Goal: Communication & Community: Answer question/provide support

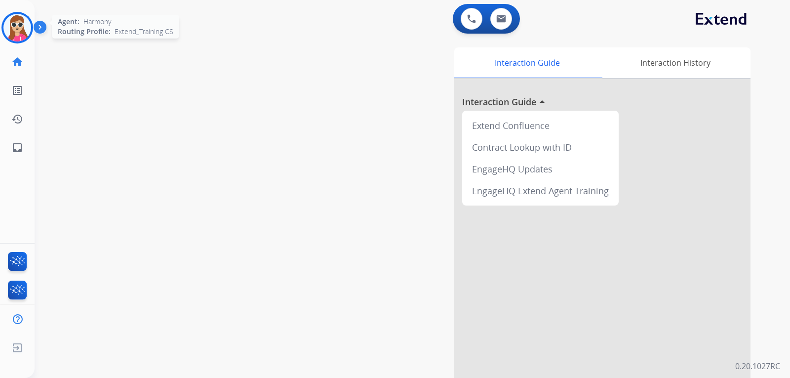
click at [7, 25] on img at bounding box center [17, 28] width 28 height 28
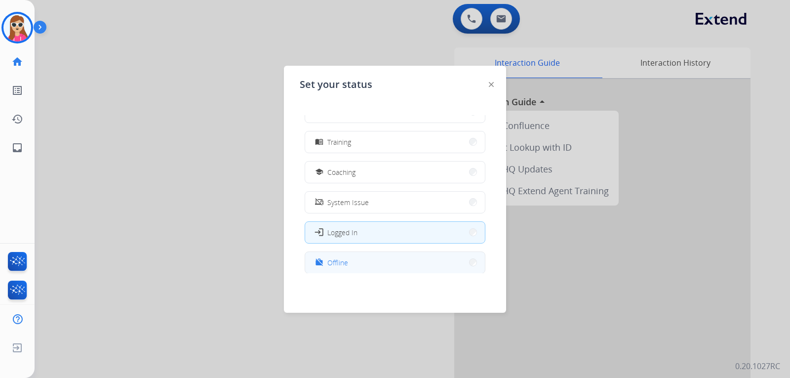
scroll to position [186, 0]
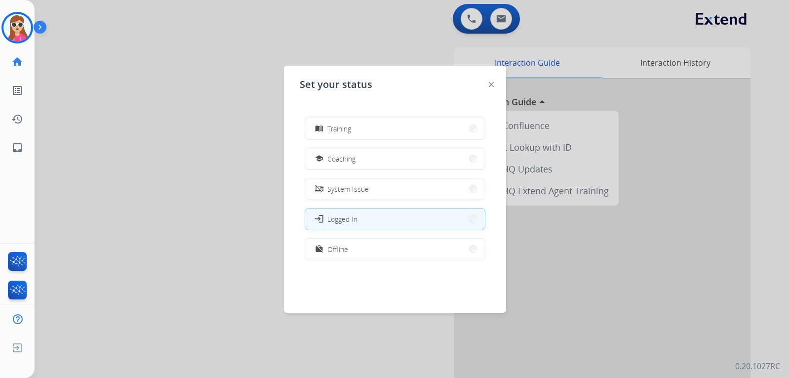
click at [489, 87] on div at bounding box center [491, 84] width 5 height 12
click at [490, 81] on div at bounding box center [491, 84] width 5 height 12
click at [491, 82] on img at bounding box center [491, 84] width 5 height 5
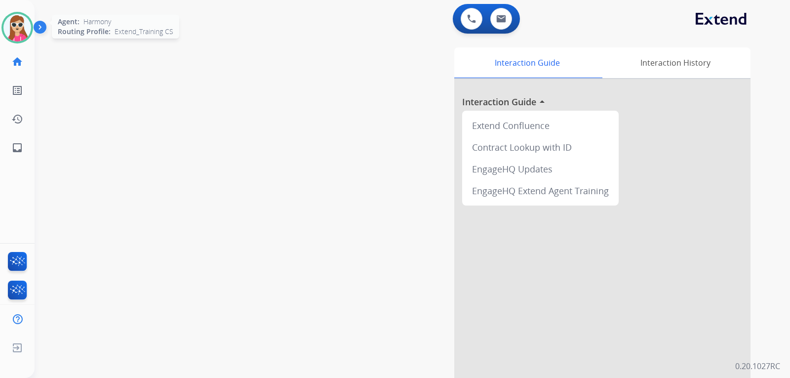
click at [22, 37] on img at bounding box center [17, 28] width 28 height 28
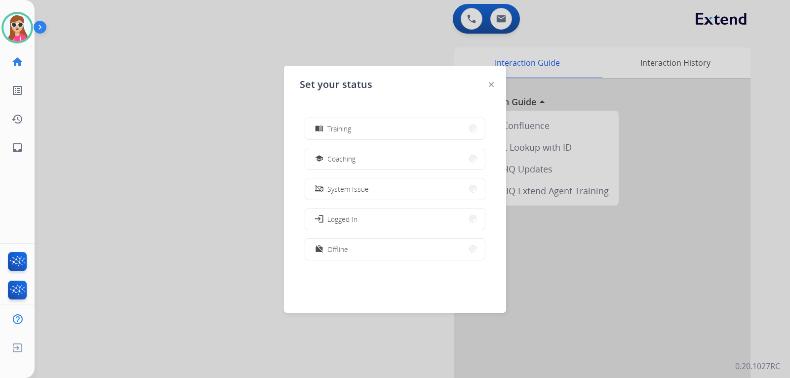
click at [358, 250] on button "work_off Offline" at bounding box center [395, 249] width 180 height 21
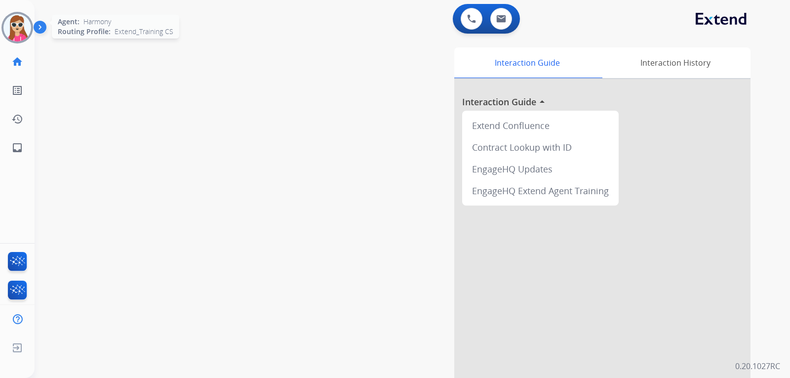
click at [25, 31] on img at bounding box center [17, 28] width 28 height 28
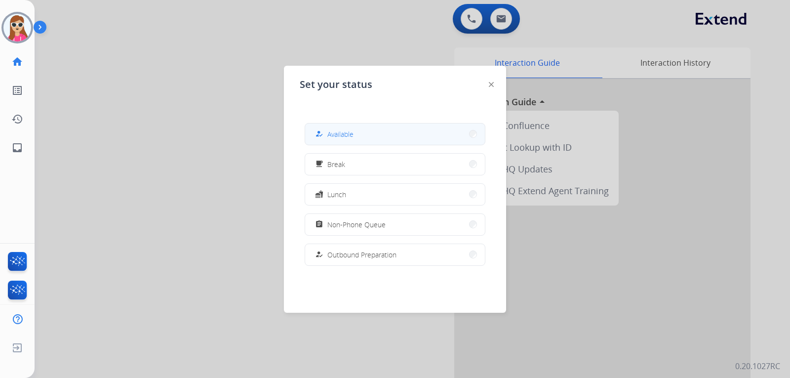
click at [407, 138] on button "how_to_reg Available" at bounding box center [395, 133] width 180 height 21
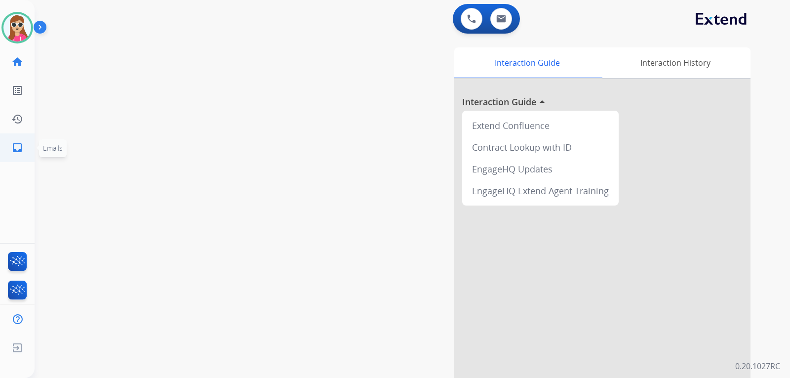
click at [20, 142] on mat-icon "inbox" at bounding box center [17, 148] width 12 height 12
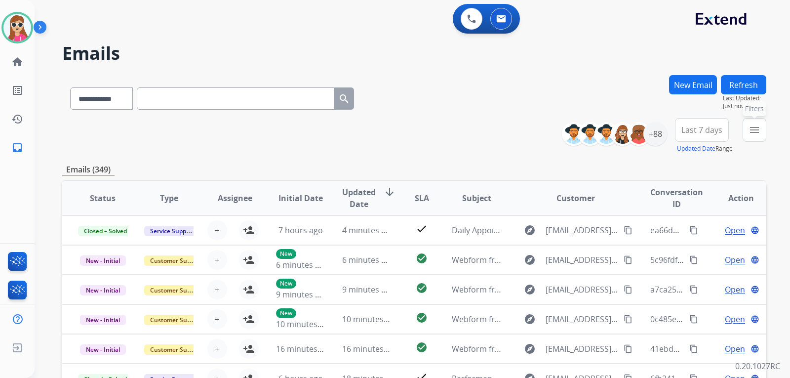
click at [759, 129] on mat-icon "menu" at bounding box center [755, 130] width 12 height 12
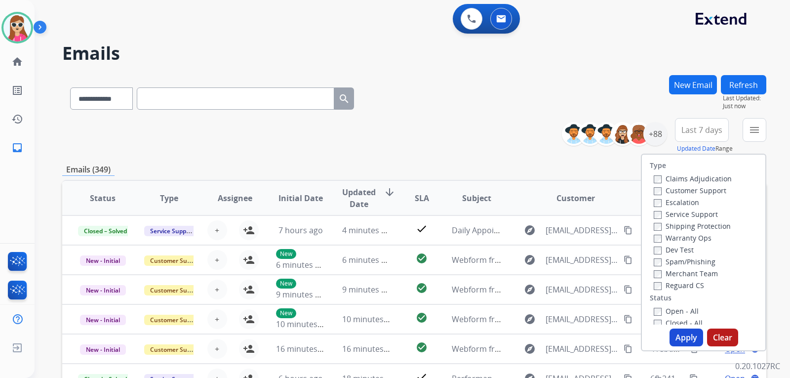
click at [677, 186] on label "Customer Support" at bounding box center [690, 190] width 73 height 9
click at [697, 224] on label "Shipping Protection" at bounding box center [692, 225] width 77 height 9
click at [690, 285] on label "Reguard CS" at bounding box center [679, 285] width 50 height 9
click at [689, 314] on label "Open - All" at bounding box center [676, 310] width 45 height 9
click at [670, 315] on label "Open - All" at bounding box center [676, 310] width 45 height 9
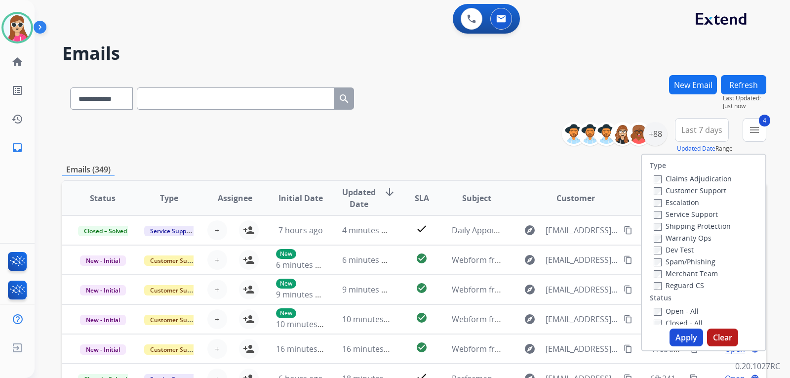
click at [676, 329] on button "Apply" at bounding box center [687, 337] width 34 height 18
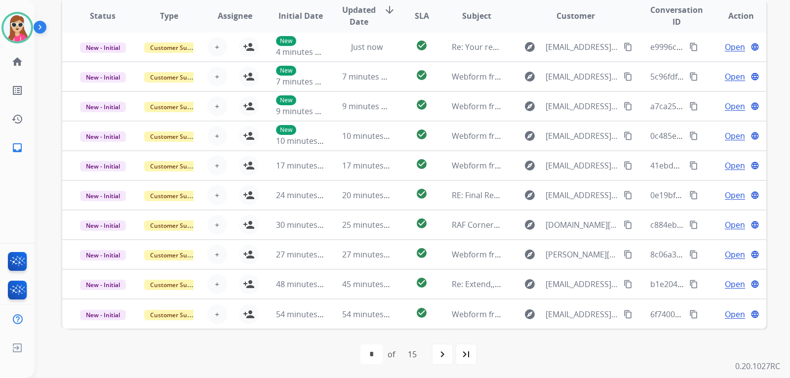
scroll to position [255, 0]
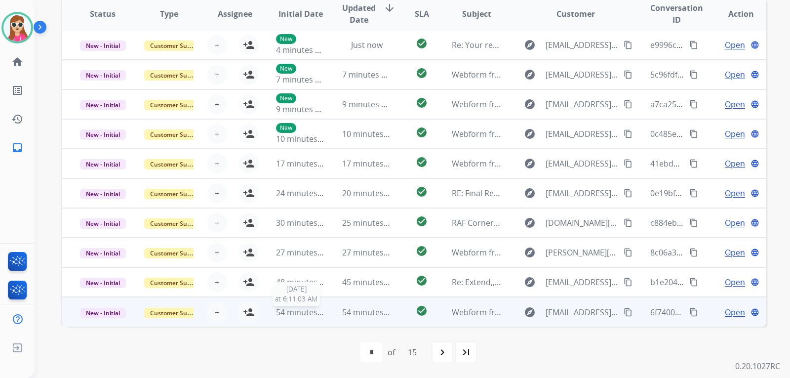
click at [276, 314] on span "54 minutes ago" at bounding box center [304, 312] width 57 height 11
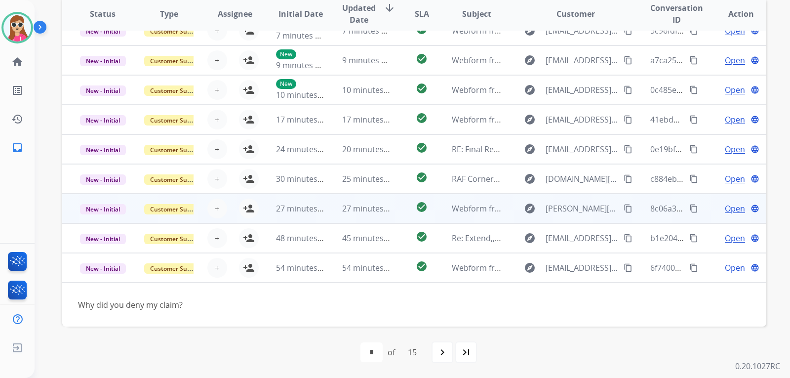
scroll to position [0, 0]
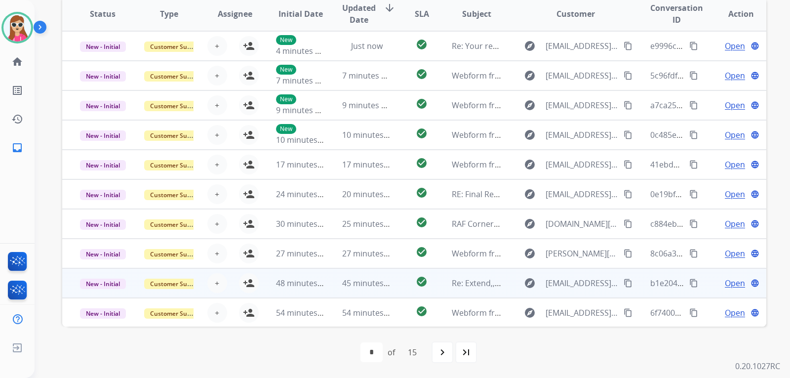
click at [269, 284] on td "48 minutes ago" at bounding box center [293, 283] width 66 height 30
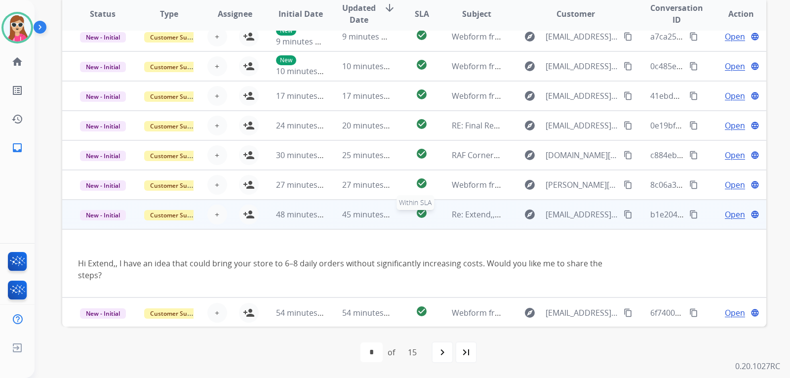
scroll to position [69, 0]
click at [727, 220] on td "Open language" at bounding box center [733, 214] width 66 height 30
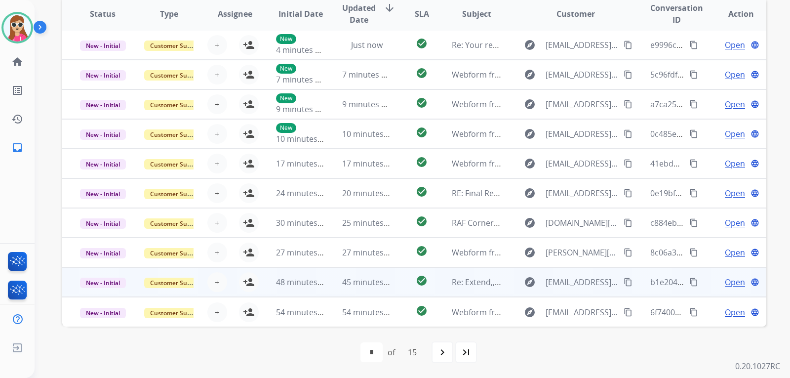
scroll to position [1, 0]
click at [436, 280] on td "Re: Extend,, FROM YOUR SHOPIFY STORE" at bounding box center [469, 282] width 66 height 30
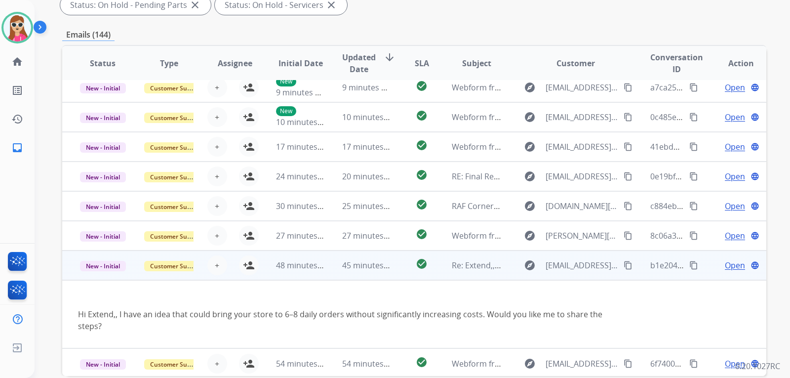
scroll to position [69, 0]
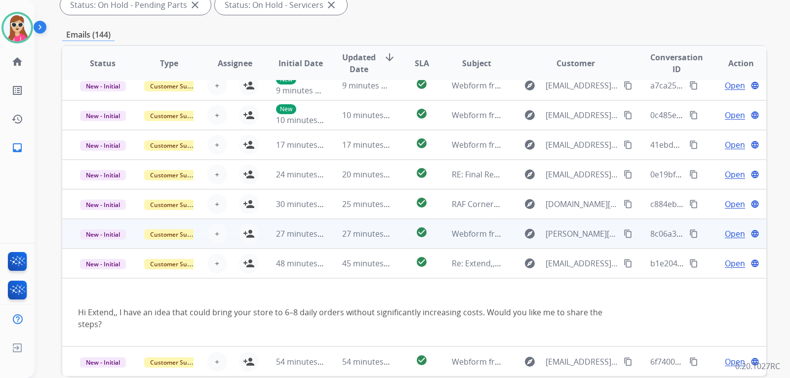
click at [392, 235] on td "check_circle" at bounding box center [414, 234] width 44 height 30
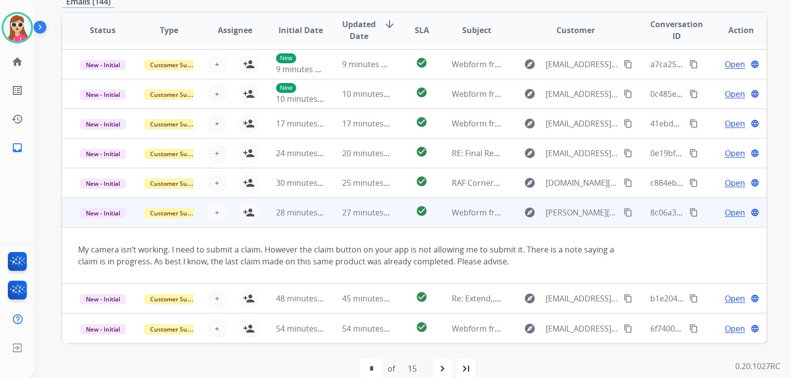
scroll to position [255, 0]
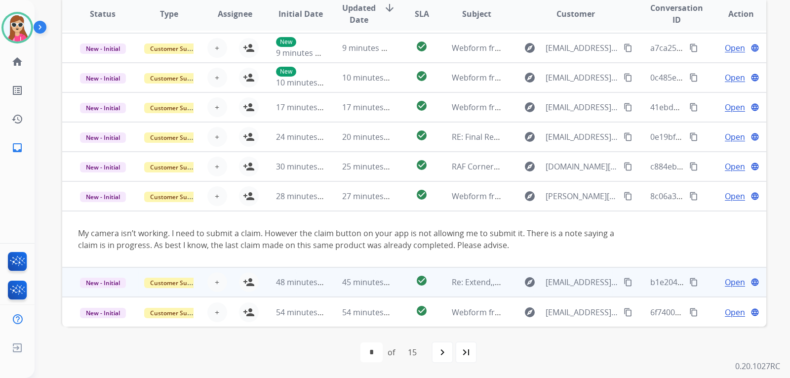
click at [396, 281] on td "check_circle" at bounding box center [414, 282] width 44 height 30
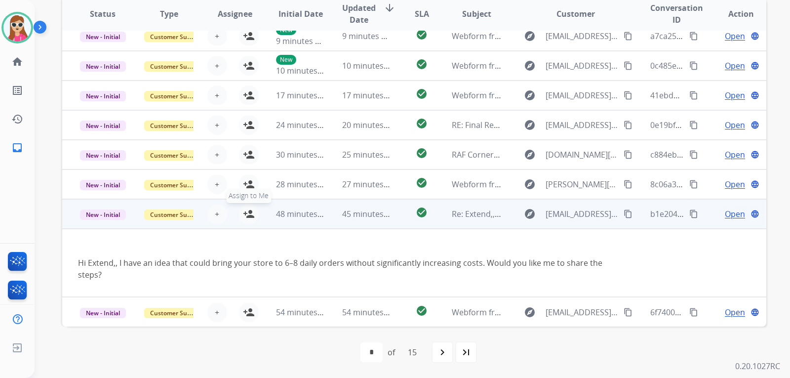
click at [253, 211] on button "person_add Assign to Me" at bounding box center [249, 214] width 20 height 20
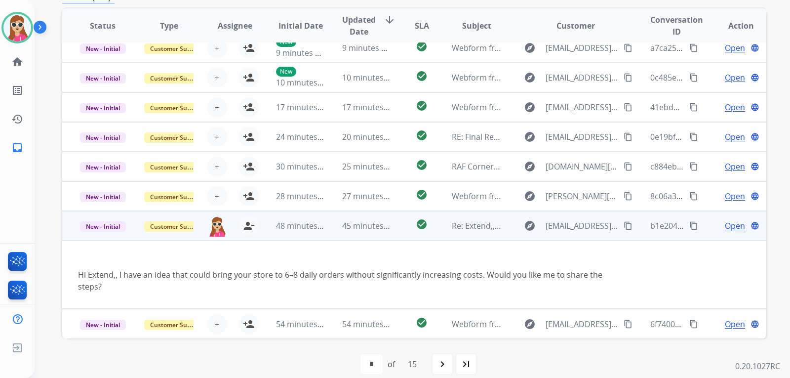
click at [731, 225] on span "Open" at bounding box center [735, 226] width 20 height 12
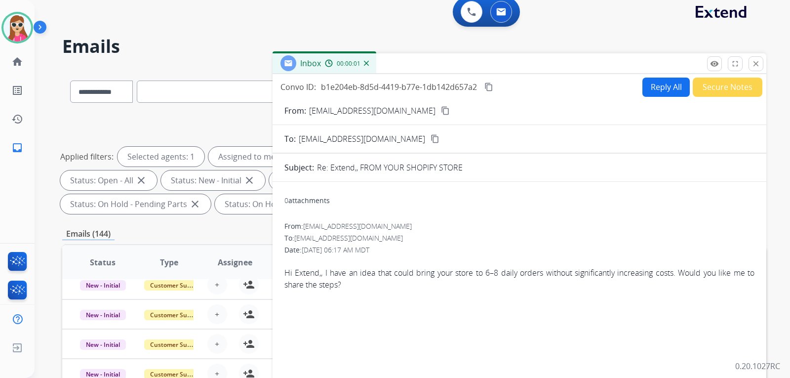
scroll to position [0, 0]
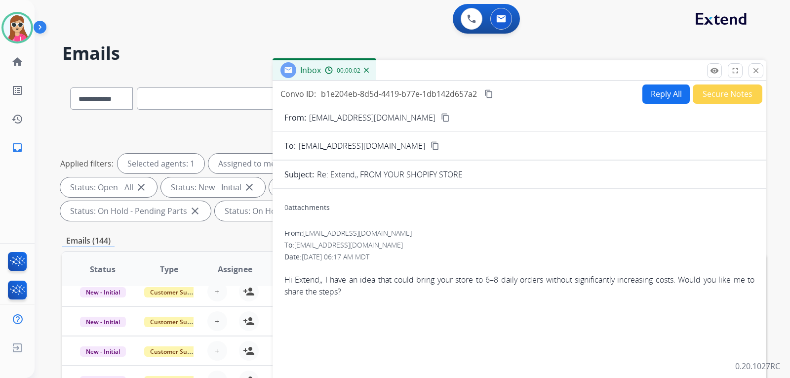
click at [743, 93] on button "Secure Notes" at bounding box center [728, 93] width 70 height 19
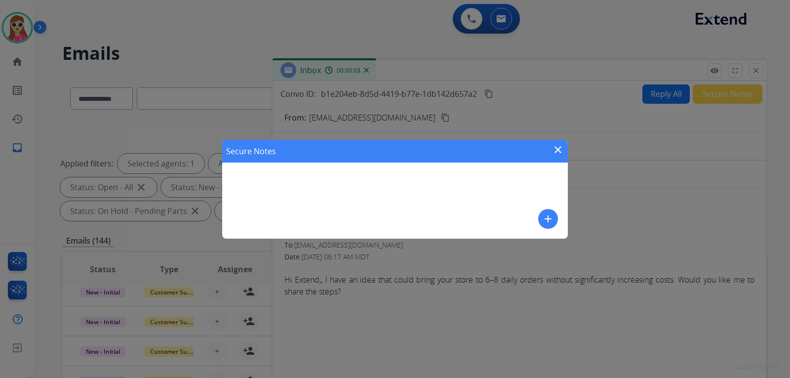
click at [374, 205] on div "Secure Notes close add" at bounding box center [395, 189] width 346 height 99
click at [332, 186] on div "Secure Notes close add" at bounding box center [395, 189] width 346 height 99
click at [545, 216] on mat-icon "add" at bounding box center [548, 219] width 12 height 12
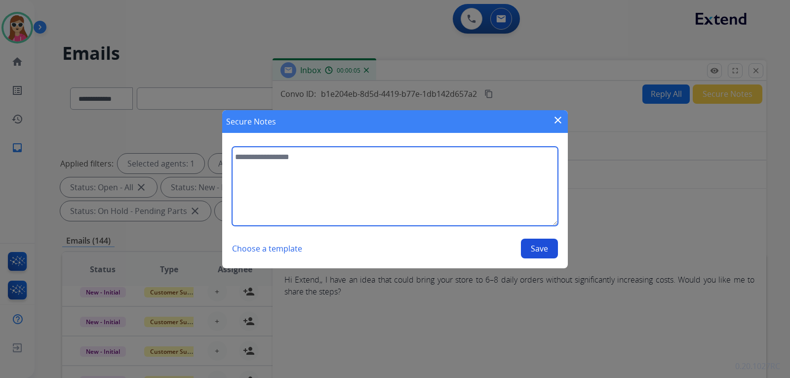
click at [360, 196] on textarea at bounding box center [395, 186] width 326 height 79
type textarea "****"
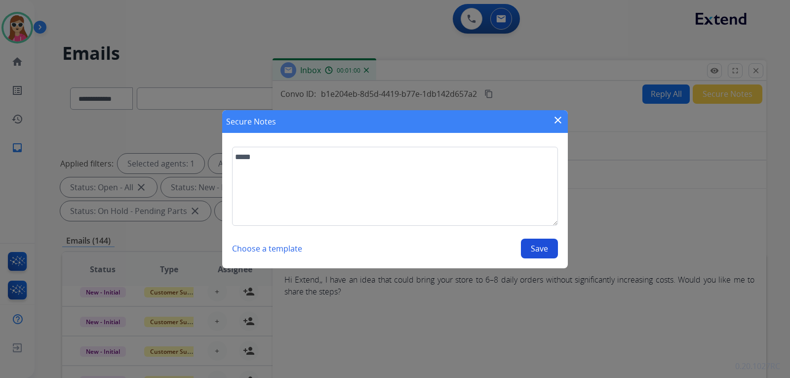
click at [541, 245] on button "Save" at bounding box center [539, 249] width 37 height 20
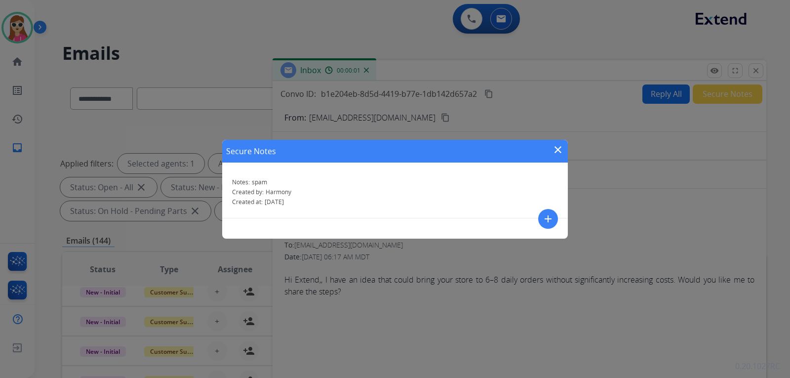
click at [557, 151] on mat-icon "close" at bounding box center [558, 150] width 12 height 12
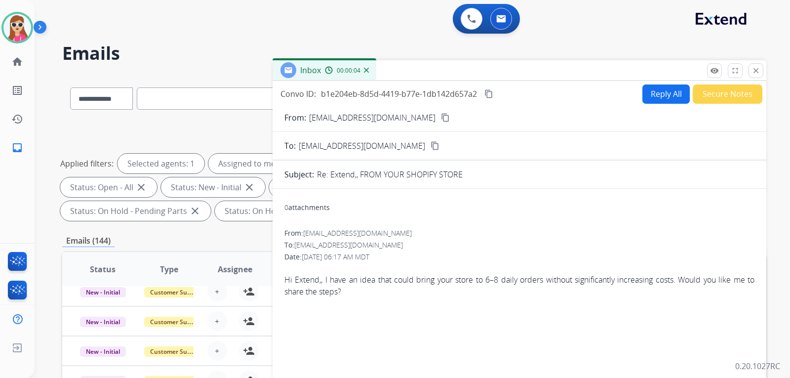
click at [663, 98] on button "Reply All" at bounding box center [666, 93] width 47 height 19
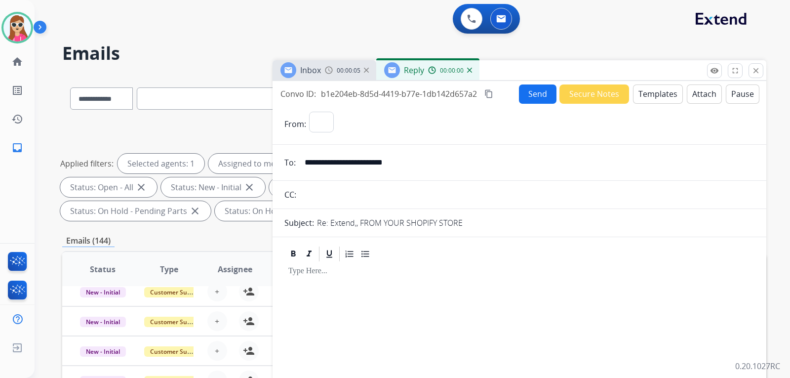
select select "**********"
click at [534, 88] on button "Send" at bounding box center [538, 93] width 38 height 19
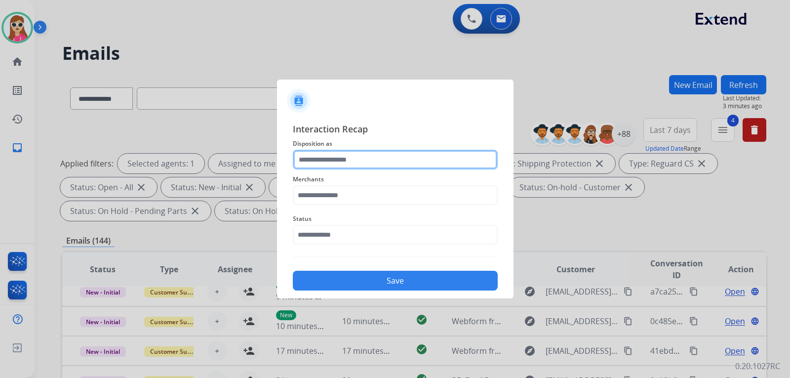
click at [362, 164] on input "text" at bounding box center [395, 160] width 205 height 20
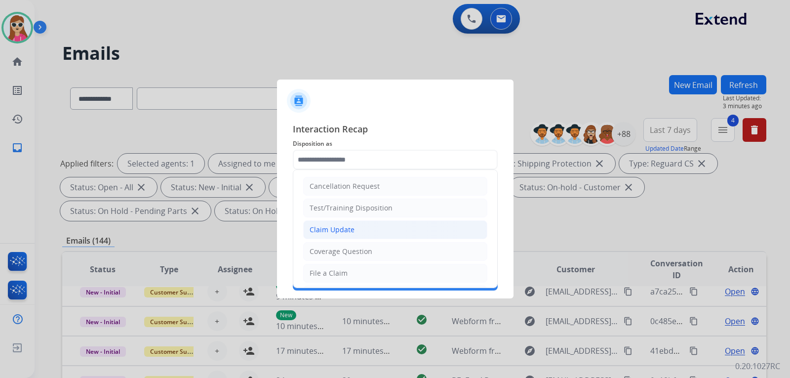
click at [367, 229] on li "Claim Update" at bounding box center [395, 229] width 184 height 19
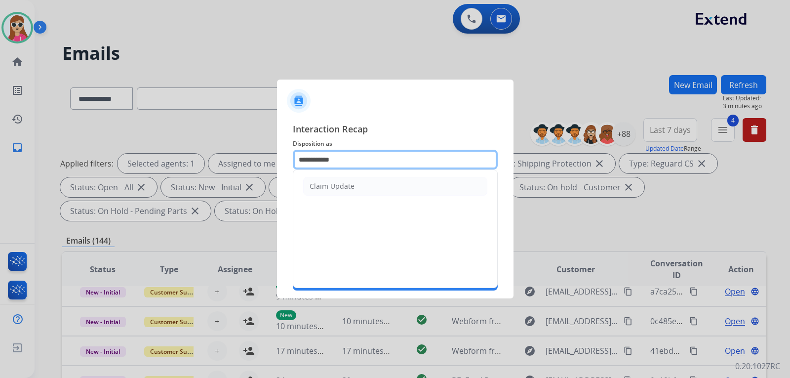
click at [365, 159] on input "**********" at bounding box center [395, 160] width 205 height 20
type input "*"
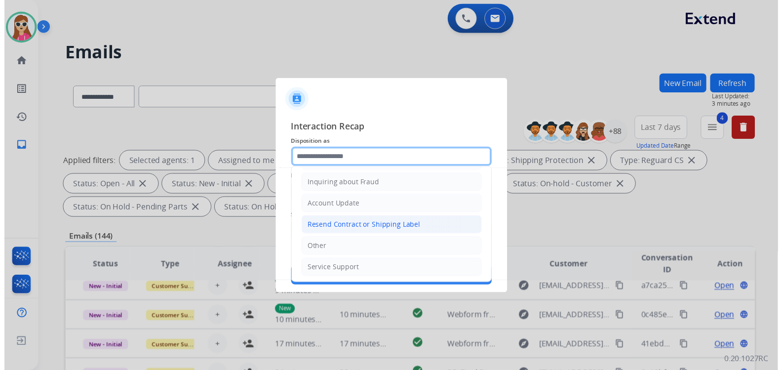
scroll to position [154, 0]
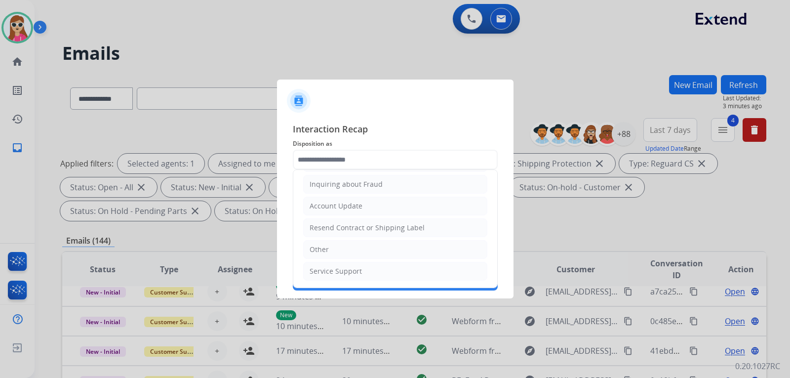
click at [336, 241] on li "Other" at bounding box center [395, 249] width 184 height 19
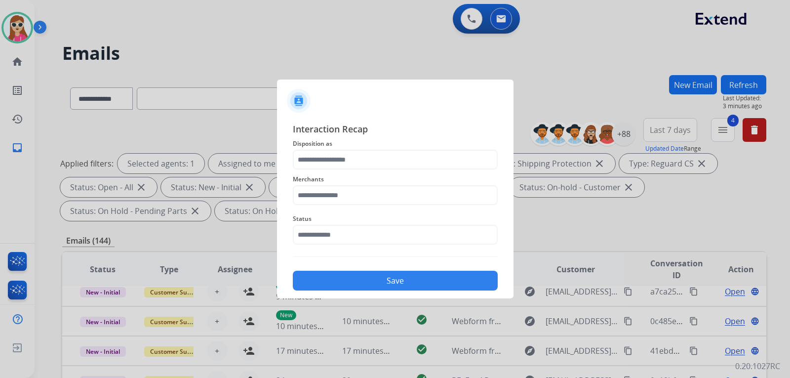
type input "*****"
click at [332, 192] on input "text" at bounding box center [395, 195] width 205 height 20
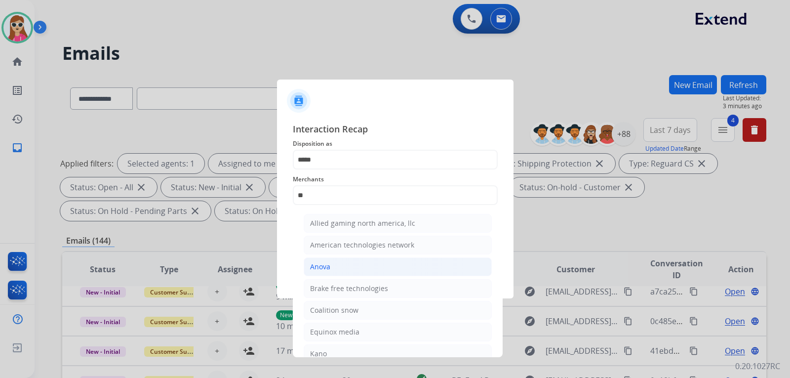
click at [336, 271] on li "Anova" at bounding box center [398, 266] width 188 height 19
type input "*****"
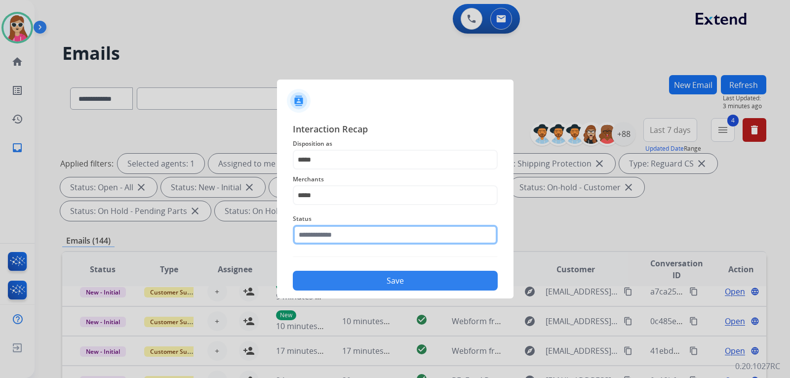
click at [338, 237] on input "text" at bounding box center [395, 235] width 205 height 20
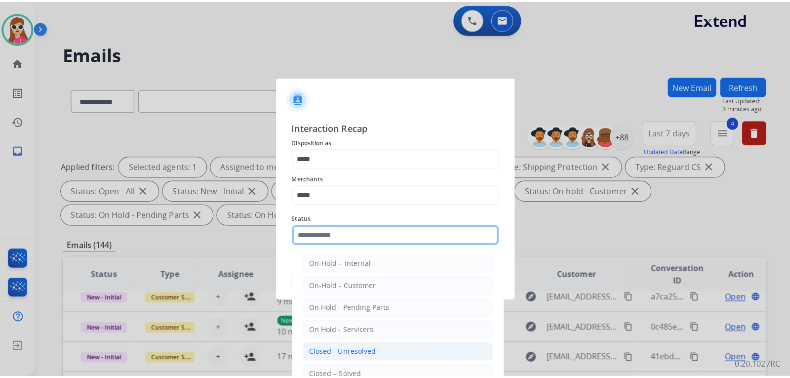
scroll to position [49, 0]
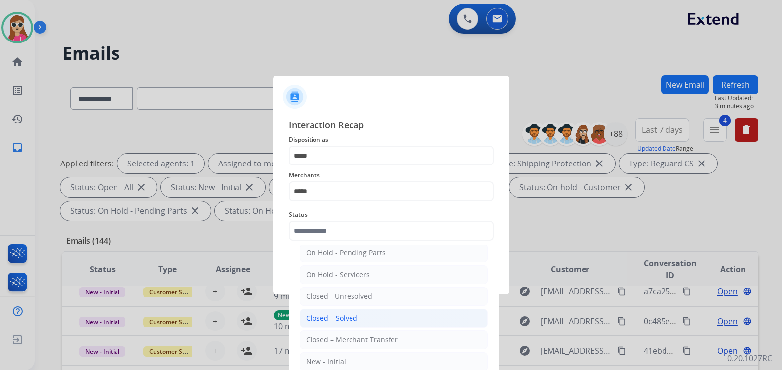
click at [361, 319] on li "Closed – Solved" at bounding box center [394, 318] width 188 height 19
type input "**********"
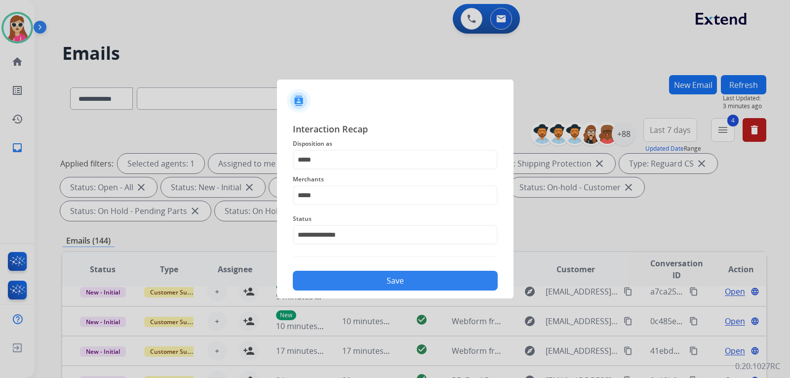
click at [370, 272] on button "Save" at bounding box center [395, 281] width 205 height 20
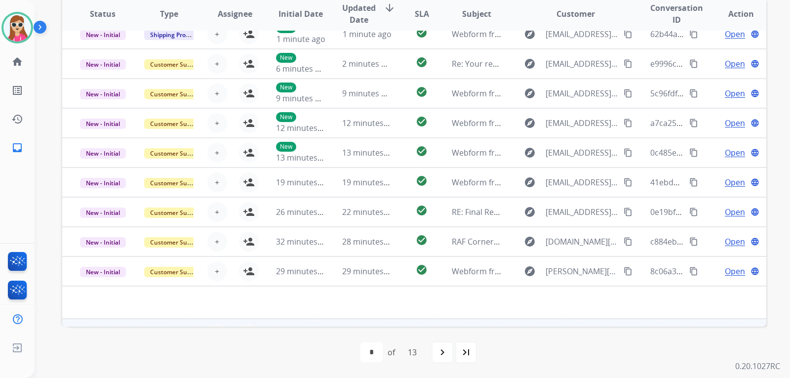
scroll to position [0, 0]
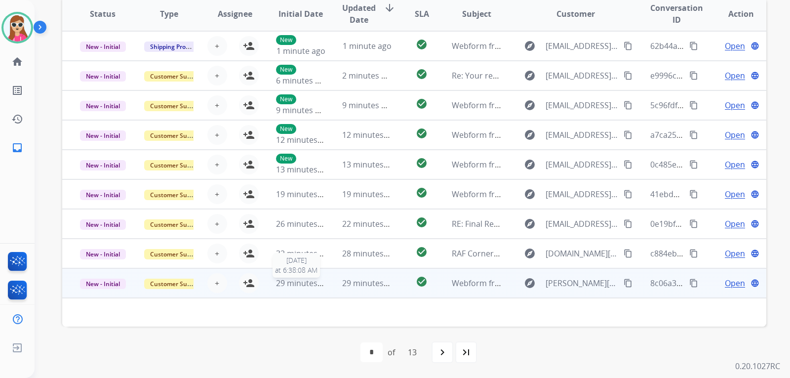
click at [310, 283] on span "29 minutes ago" at bounding box center [304, 283] width 57 height 11
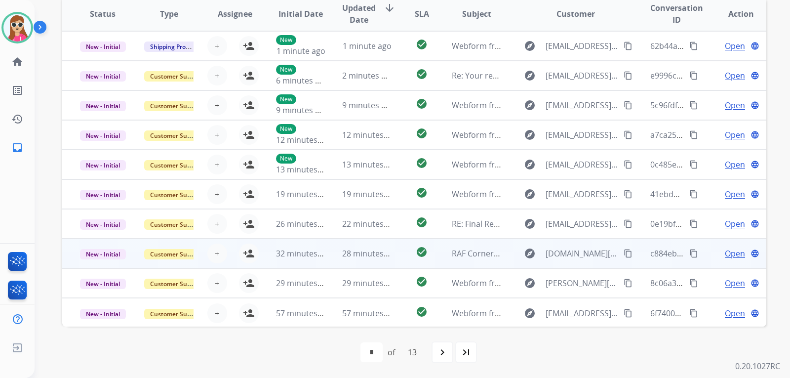
click at [326, 249] on td "28 minutes ago" at bounding box center [359, 254] width 66 height 30
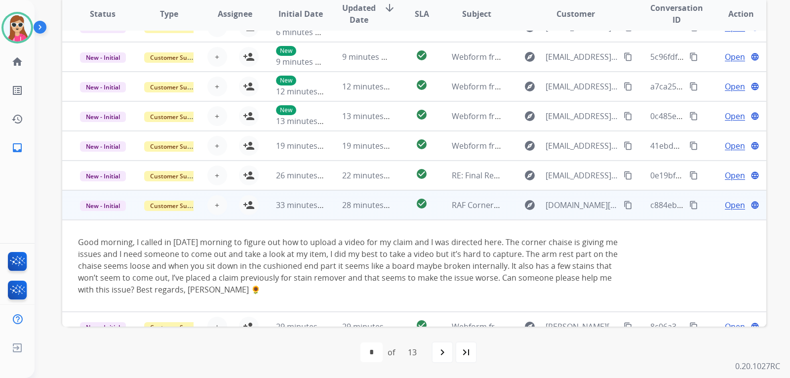
scroll to position [93, 0]
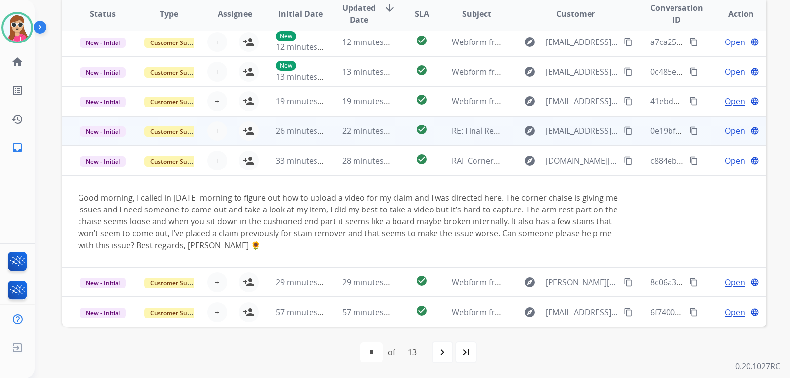
click at [393, 131] on td "check_circle" at bounding box center [414, 131] width 44 height 30
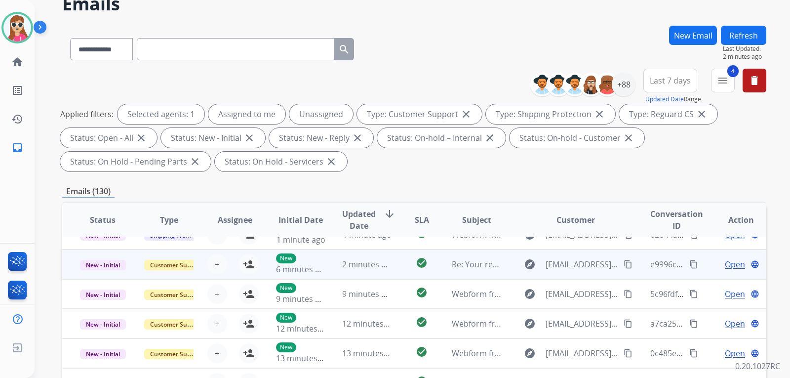
scroll to position [0, 0]
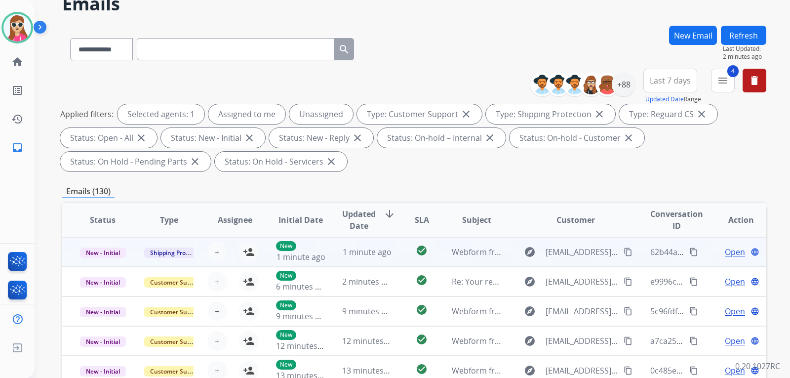
click at [393, 256] on td "check_circle" at bounding box center [414, 252] width 44 height 30
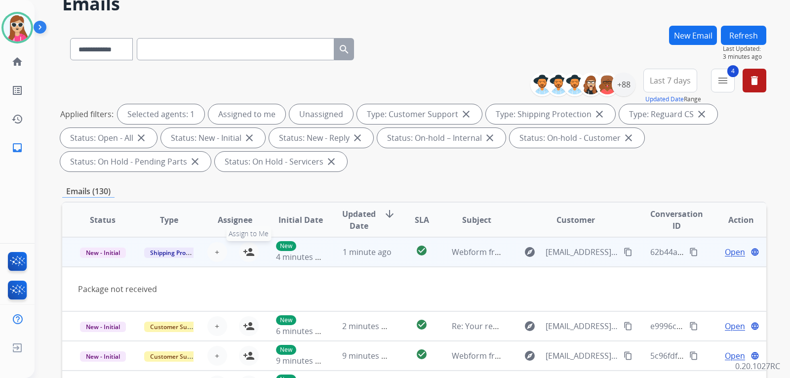
click at [241, 244] on div "+ Select agent person_add Assign to Me" at bounding box center [227, 252] width 63 height 20
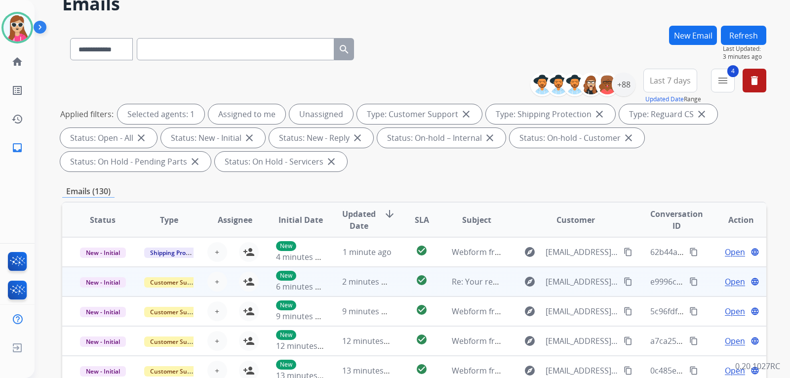
scroll to position [1, 0]
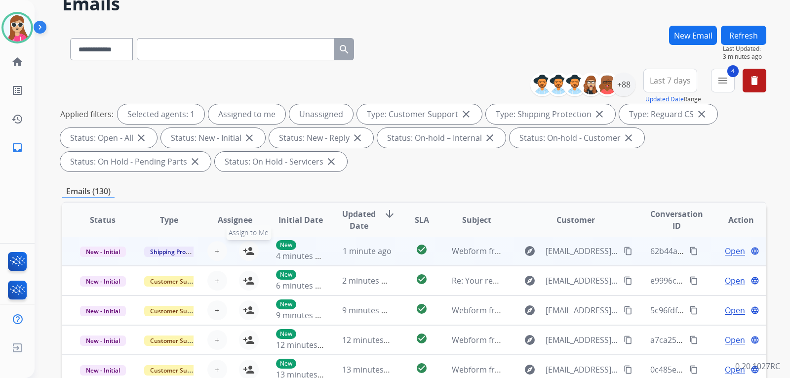
click at [243, 253] on mat-icon "person_add" at bounding box center [249, 251] width 12 height 12
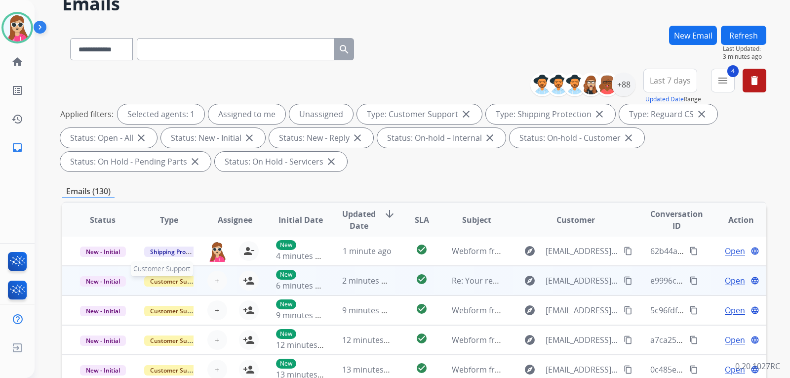
click at [180, 282] on span "Customer Support" at bounding box center [176, 281] width 64 height 10
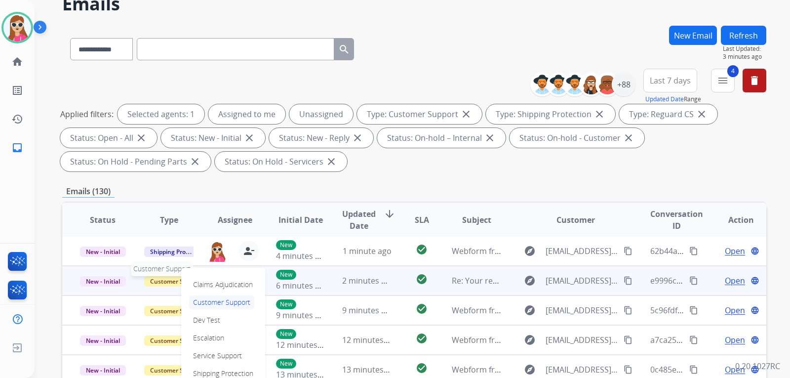
click at [175, 281] on span "Customer Support" at bounding box center [176, 281] width 64 height 10
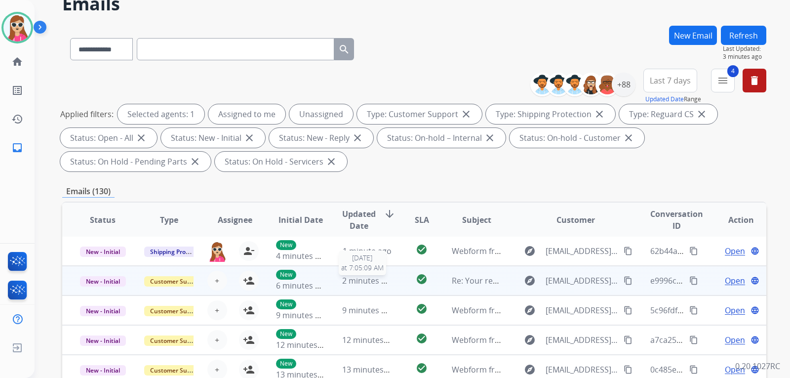
click at [366, 281] on span "2 minutes ago" at bounding box center [368, 280] width 53 height 11
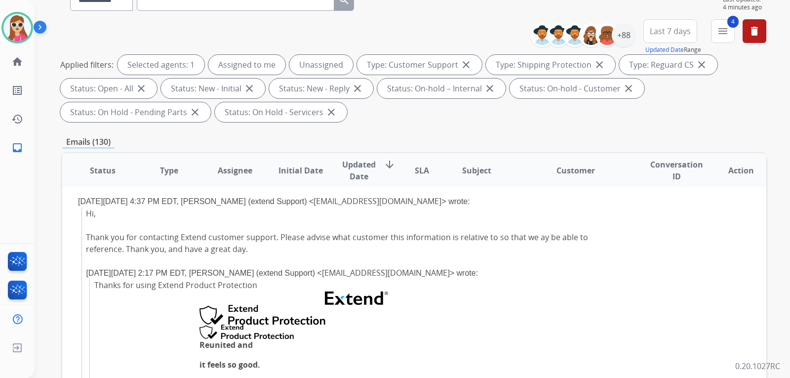
scroll to position [346, 0]
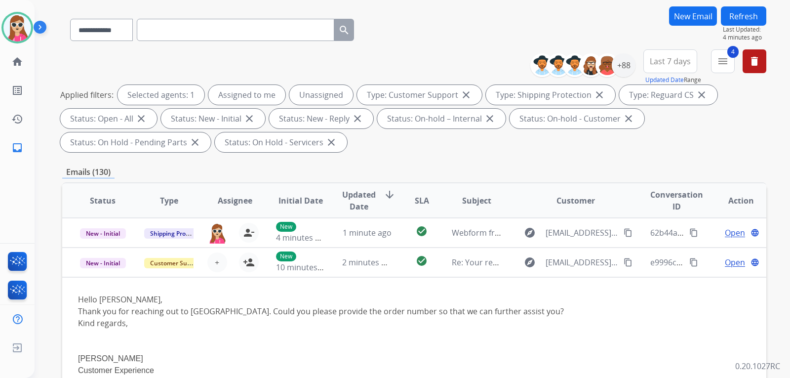
scroll to position [0, 0]
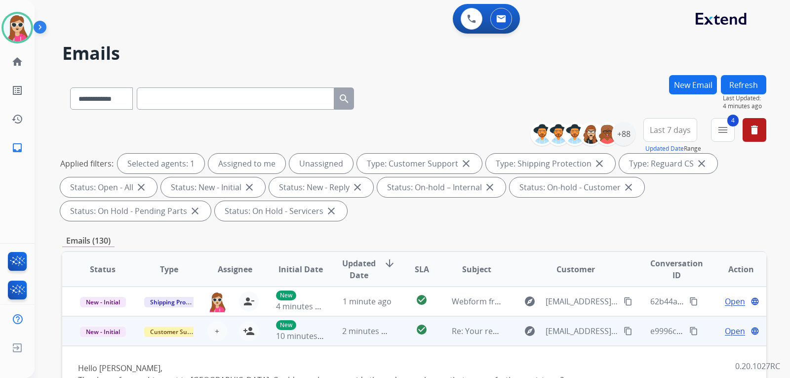
click at [202, 332] on div "+ Select agent person_add Assign to Me" at bounding box center [227, 331] width 63 height 20
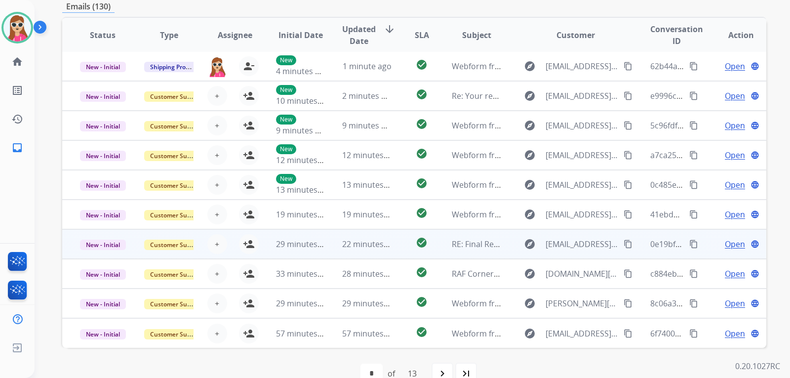
scroll to position [247, 0]
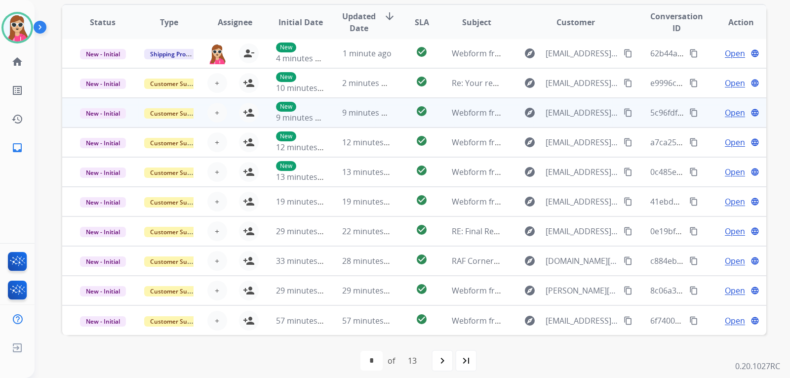
click at [436, 114] on td "Webform from [EMAIL_ADDRESS][DOMAIN_NAME] on [DATE]" at bounding box center [469, 113] width 66 height 30
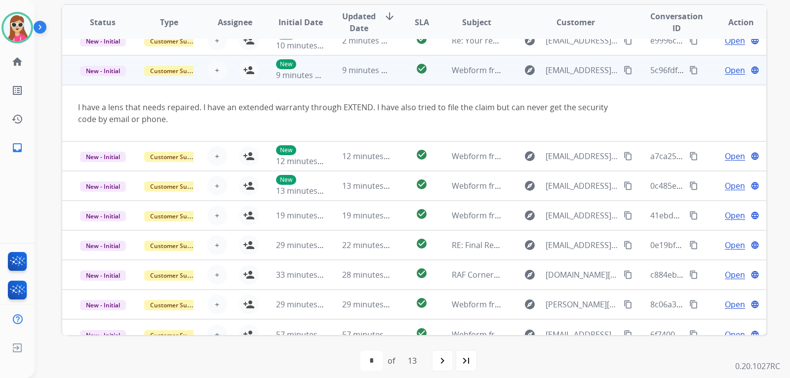
scroll to position [57, 0]
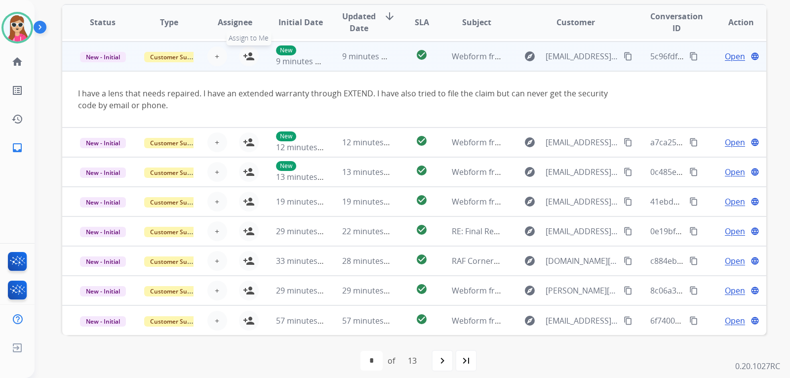
click at [244, 57] on mat-icon "person_add" at bounding box center [249, 56] width 12 height 12
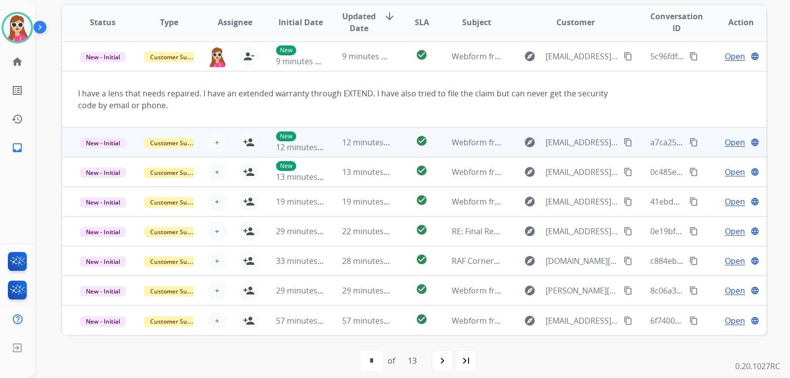
click at [396, 145] on td "check_circle" at bounding box center [414, 142] width 44 height 30
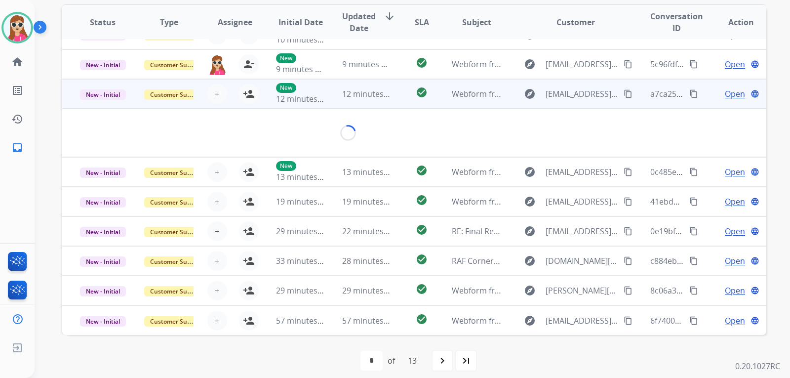
scroll to position [45, 0]
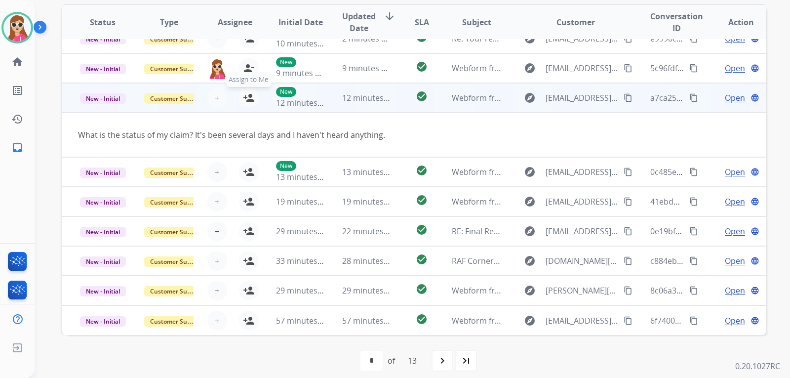
click at [252, 100] on mat-icon "person_add" at bounding box center [249, 98] width 12 height 12
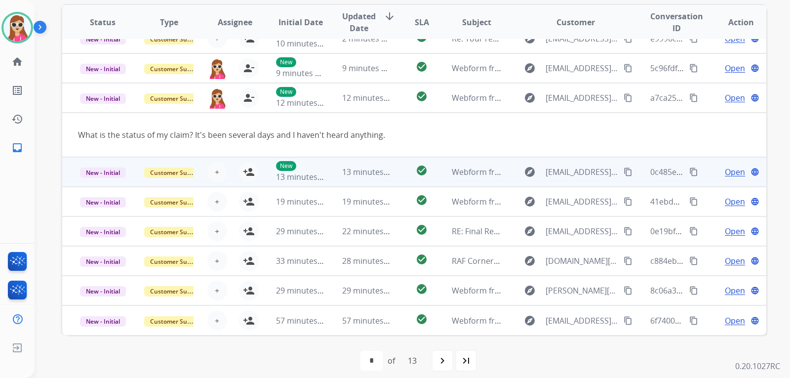
click at [398, 174] on td "check_circle" at bounding box center [414, 172] width 44 height 30
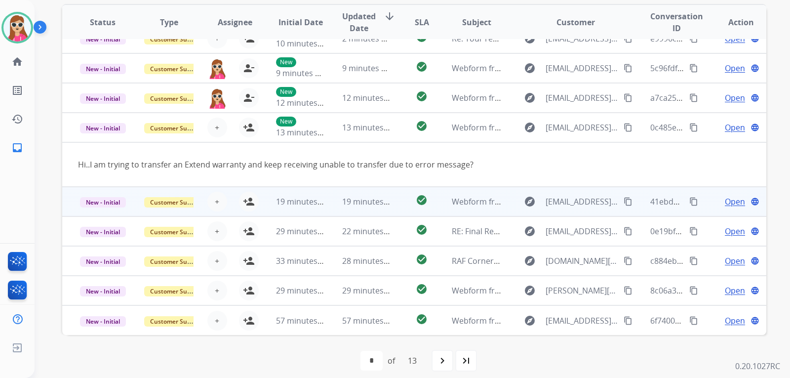
click at [392, 199] on td "check_circle" at bounding box center [414, 202] width 44 height 30
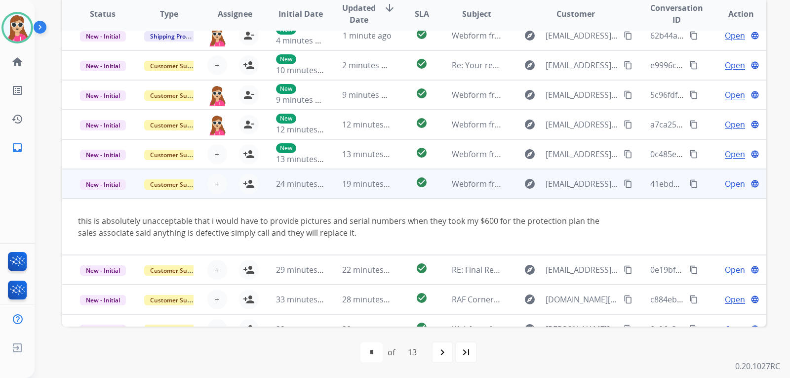
scroll to position [8, 0]
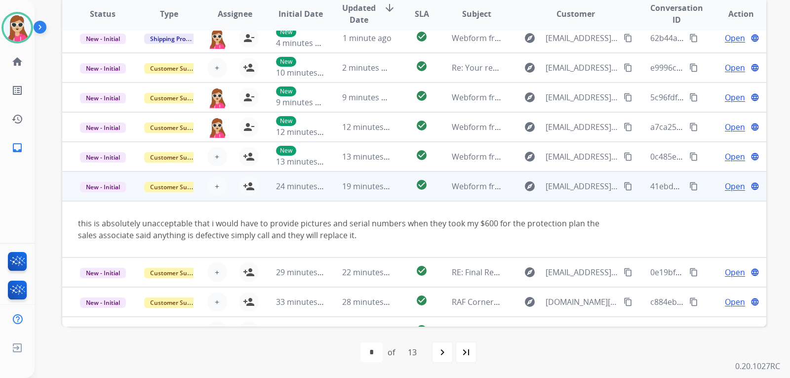
click at [395, 190] on td "check_circle" at bounding box center [414, 186] width 44 height 30
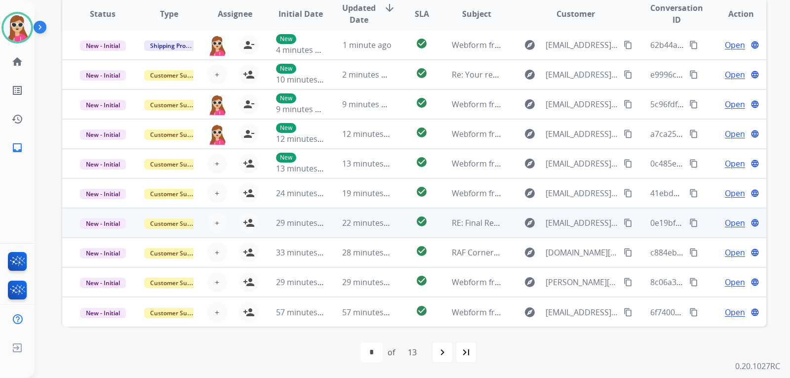
click at [402, 225] on td "check_circle" at bounding box center [414, 223] width 44 height 30
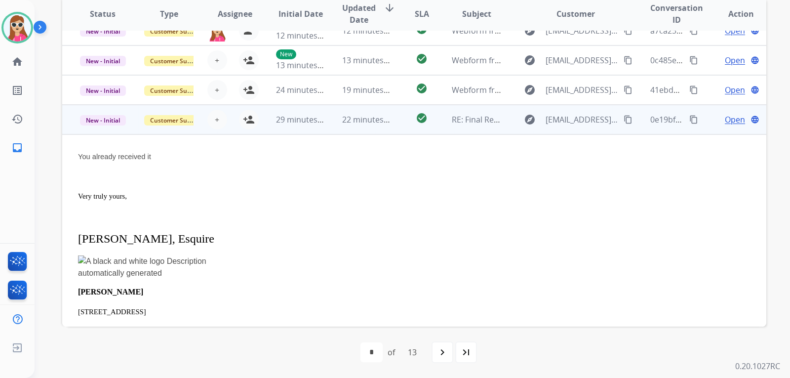
scroll to position [79, 0]
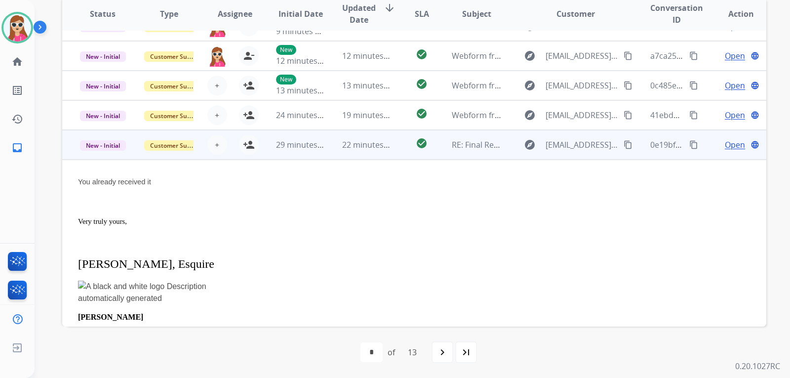
click at [399, 146] on td "check_circle" at bounding box center [414, 145] width 44 height 30
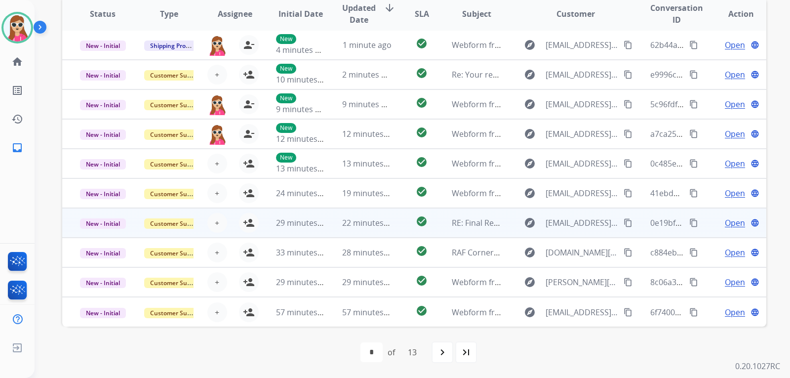
scroll to position [1, 0]
click at [387, 228] on span "22 minutes ago" at bounding box center [370, 222] width 57 height 11
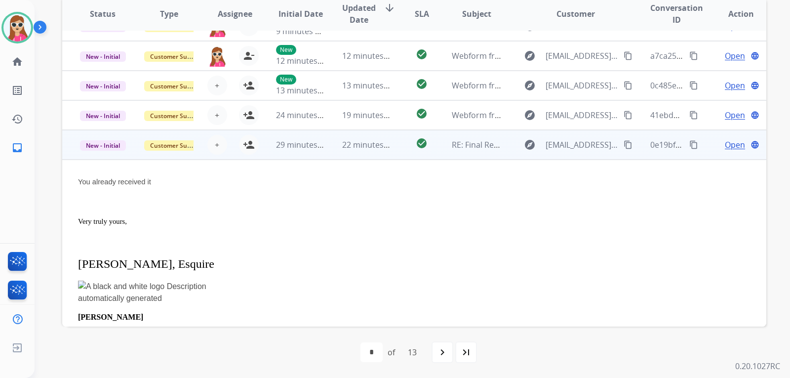
click at [397, 150] on td "check_circle" at bounding box center [414, 145] width 44 height 30
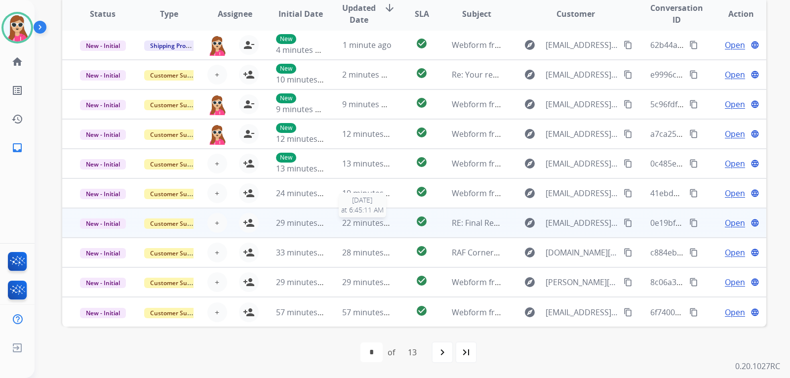
click at [383, 220] on span "22 minutes ago" at bounding box center [370, 222] width 57 height 11
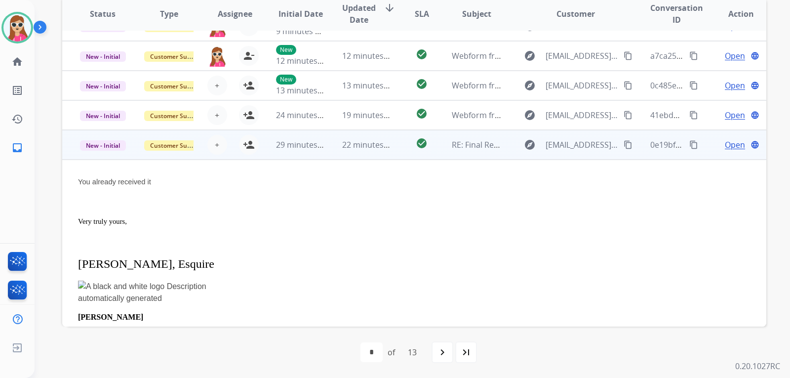
click at [398, 149] on td "check_circle" at bounding box center [414, 145] width 44 height 30
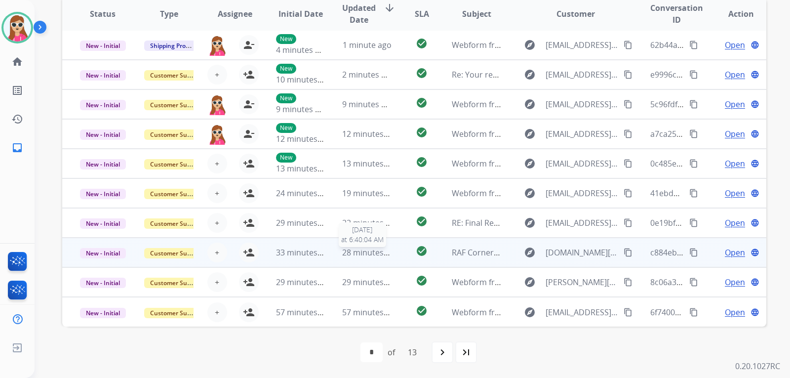
click at [388, 258] on div "28 minutes ago" at bounding box center [367, 252] width 50 height 12
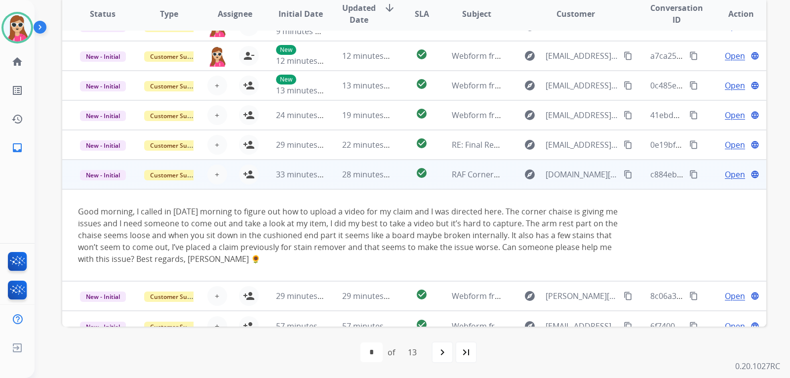
scroll to position [93, 0]
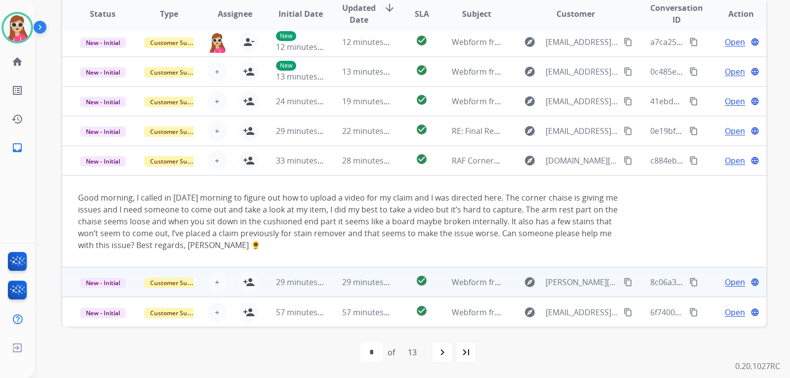
click at [333, 284] on td "29 minutes ago" at bounding box center [359, 282] width 66 height 30
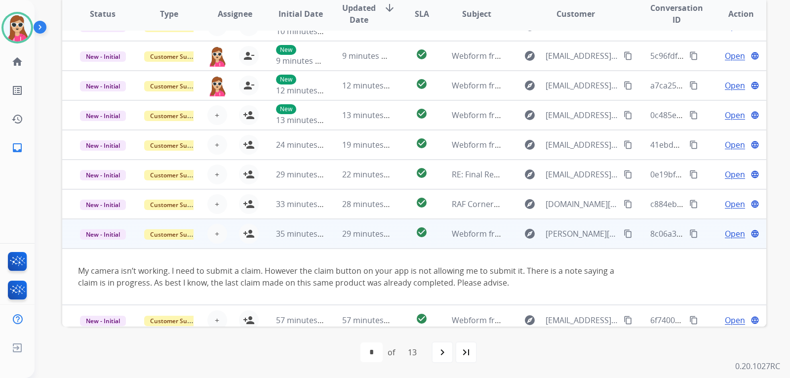
scroll to position [57, 0]
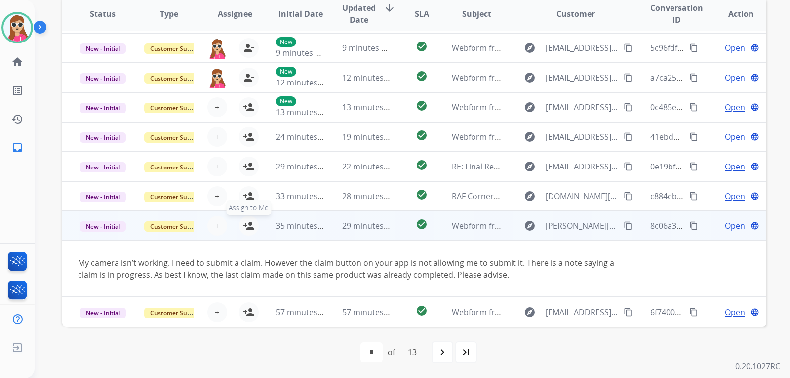
click at [244, 221] on mat-icon "person_add" at bounding box center [249, 226] width 12 height 12
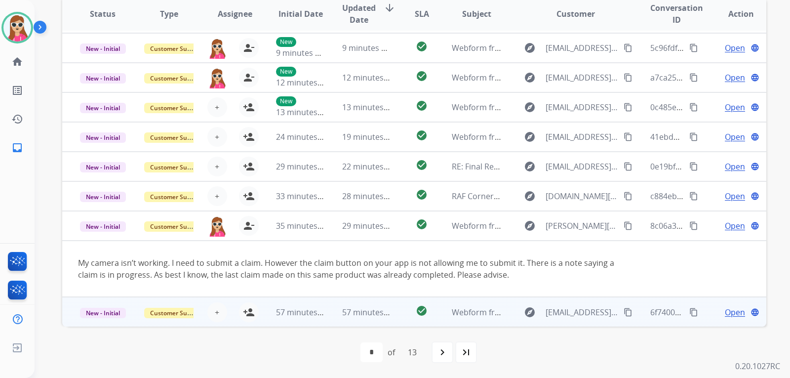
click at [392, 311] on td "check_circle" at bounding box center [414, 312] width 44 height 30
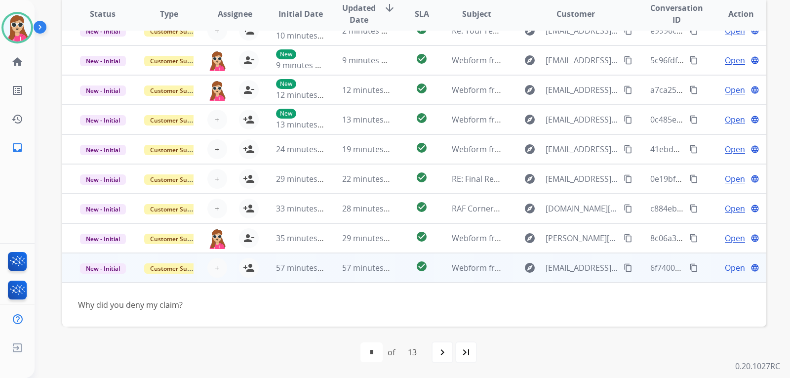
scroll to position [45, 0]
click at [251, 267] on mat-icon "person_add" at bounding box center [249, 268] width 12 height 12
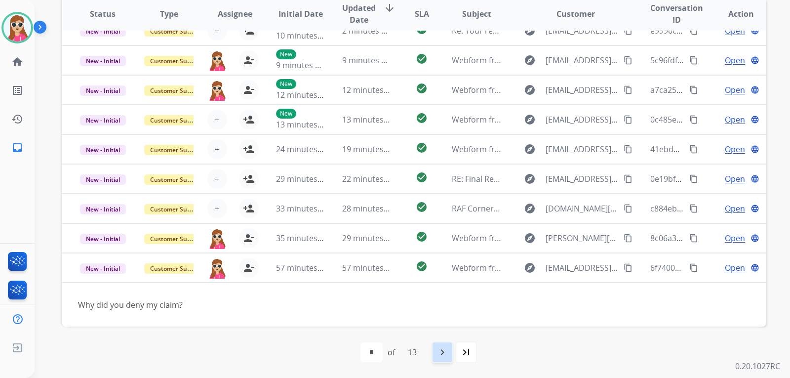
click at [453, 352] on div "navigate_next" at bounding box center [443, 352] width 22 height 22
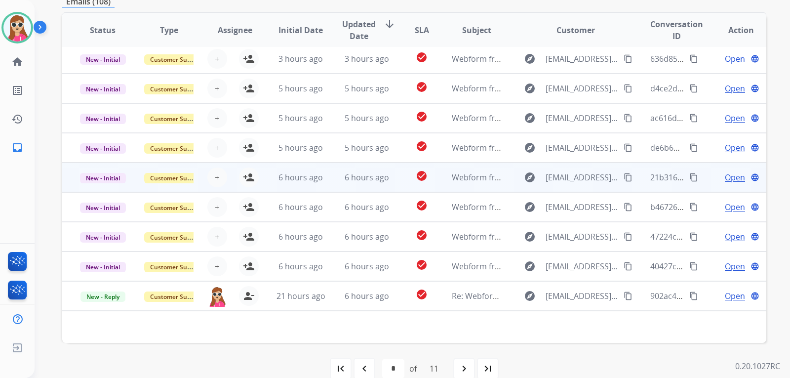
scroll to position [247, 0]
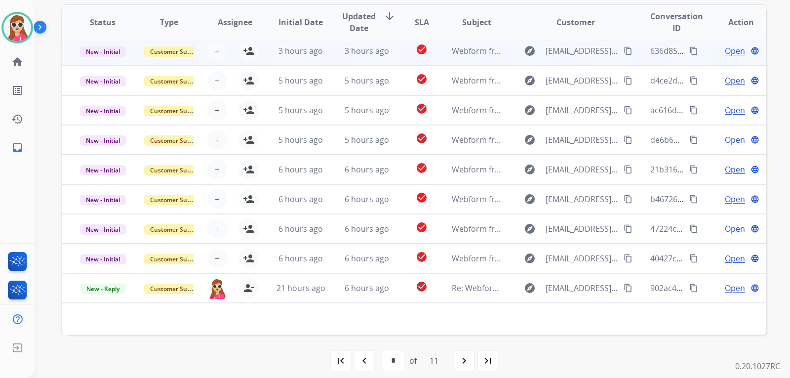
click at [400, 54] on td "check_circle" at bounding box center [414, 51] width 44 height 30
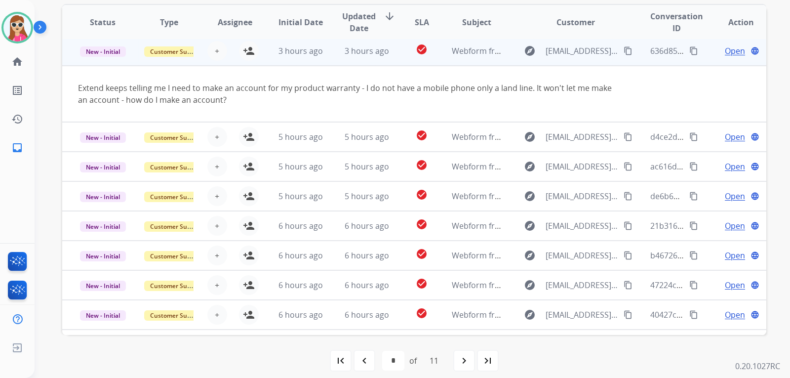
scroll to position [30, 0]
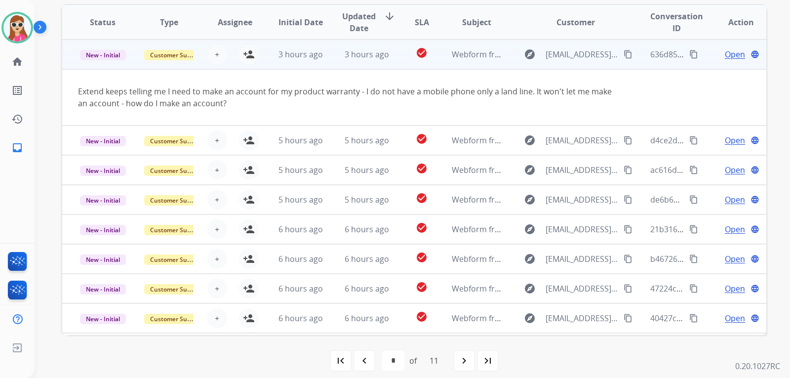
click at [394, 55] on td "check_circle" at bounding box center [414, 55] width 44 height 30
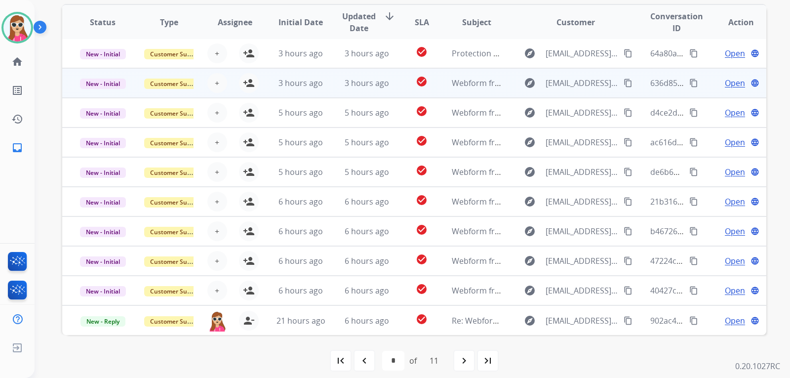
click at [393, 85] on td "check_circle" at bounding box center [414, 83] width 44 height 30
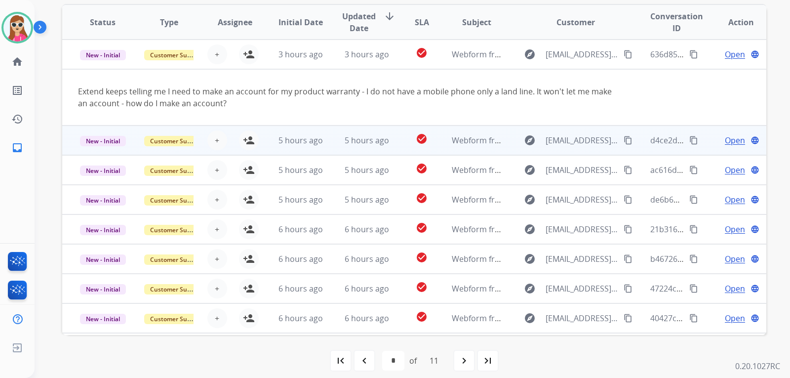
click at [397, 140] on td "check_circle" at bounding box center [414, 140] width 44 height 30
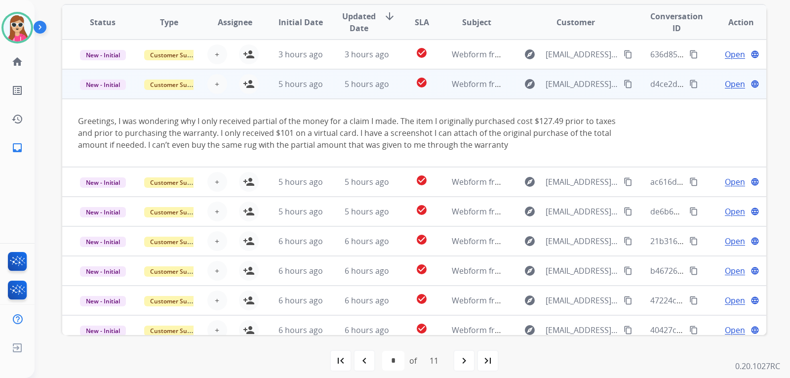
scroll to position [59, 0]
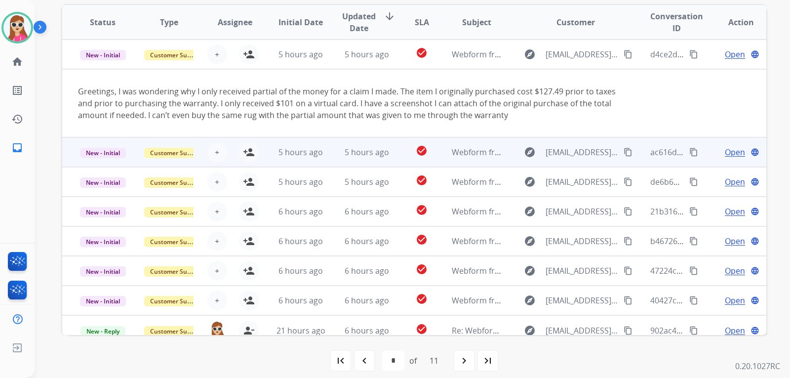
click at [396, 156] on td "check_circle" at bounding box center [414, 152] width 44 height 30
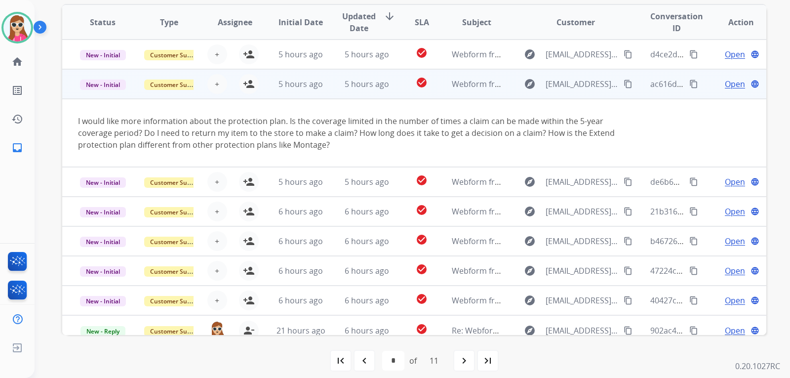
scroll to position [69, 0]
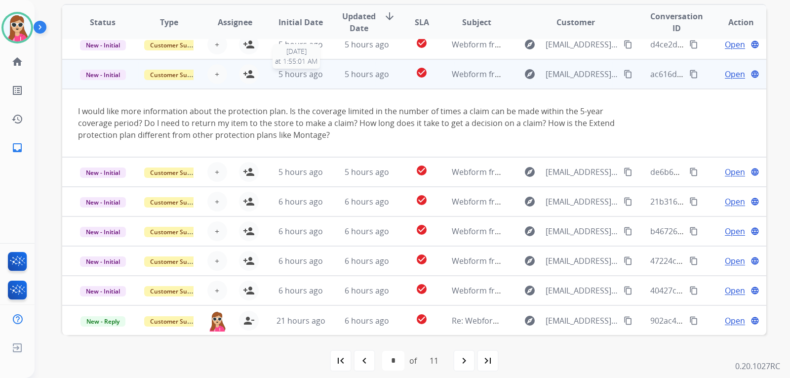
click at [276, 74] on div "5 hours ago" at bounding box center [301, 74] width 50 height 12
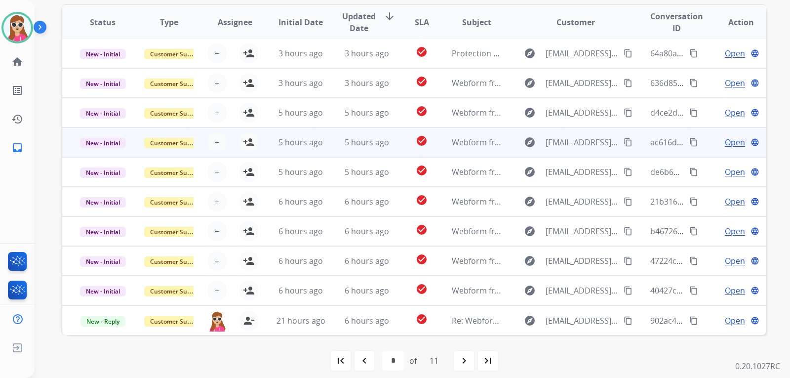
scroll to position [1, 0]
click at [328, 144] on td "5 hours ago" at bounding box center [359, 142] width 66 height 30
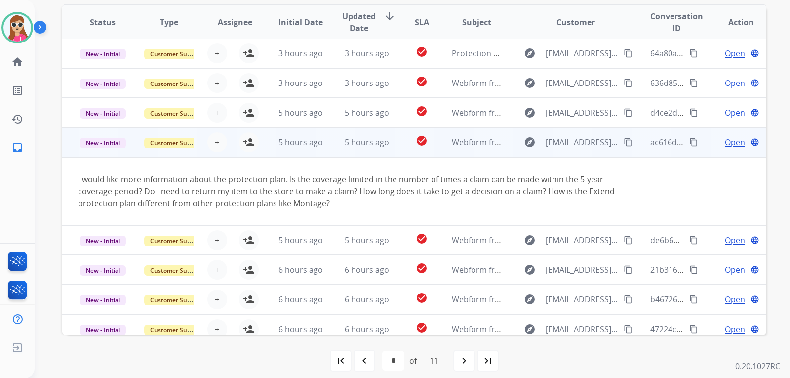
scroll to position [69, 0]
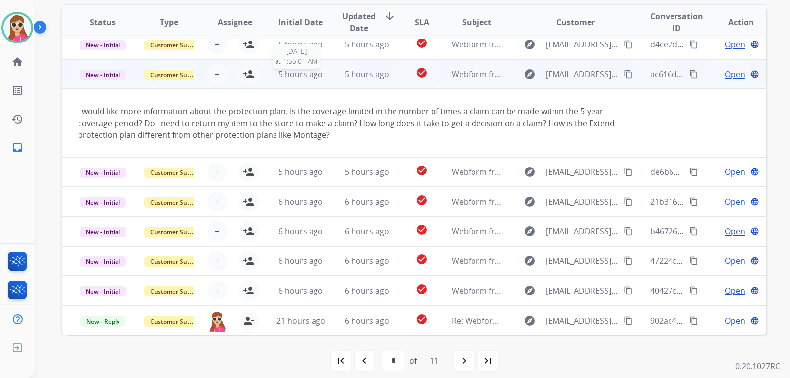
click at [311, 78] on span "5 hours ago" at bounding box center [301, 74] width 44 height 11
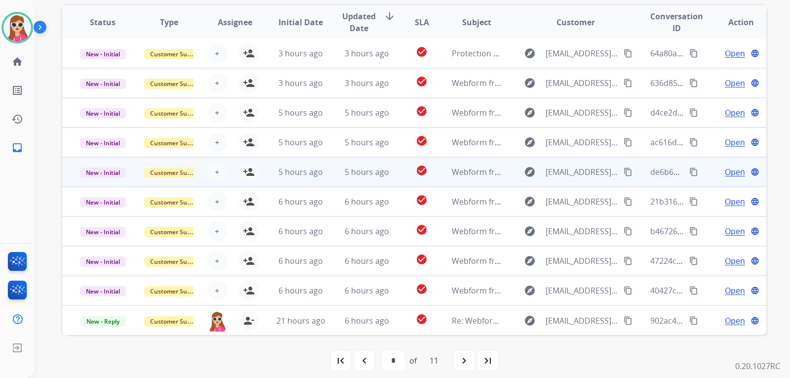
click at [327, 172] on td "5 hours ago" at bounding box center [359, 172] width 66 height 30
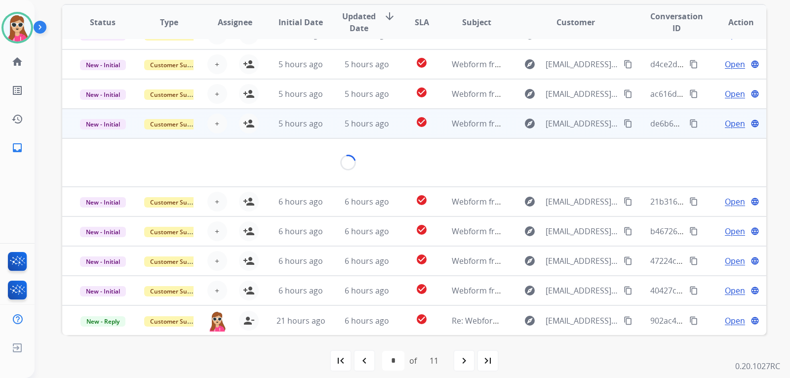
scroll to position [45, 0]
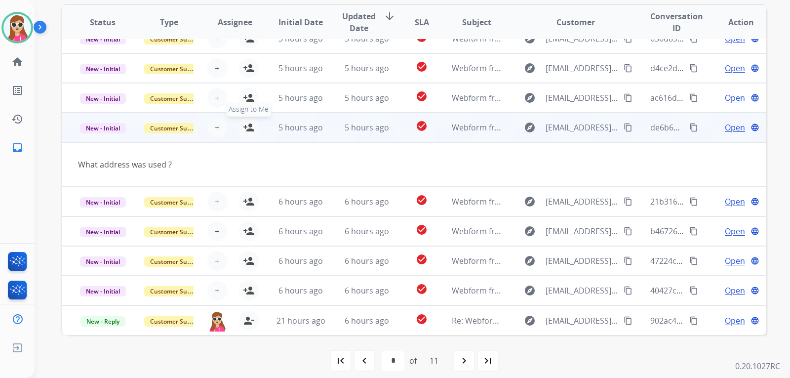
click at [246, 127] on mat-icon "person_add" at bounding box center [249, 127] width 12 height 12
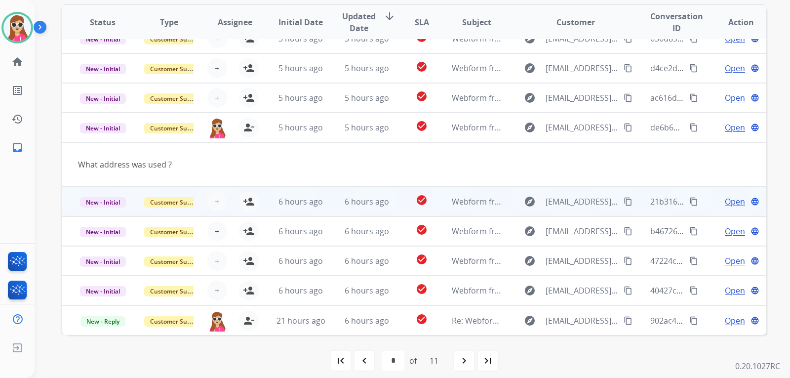
click at [268, 196] on td "6 hours ago" at bounding box center [293, 202] width 66 height 30
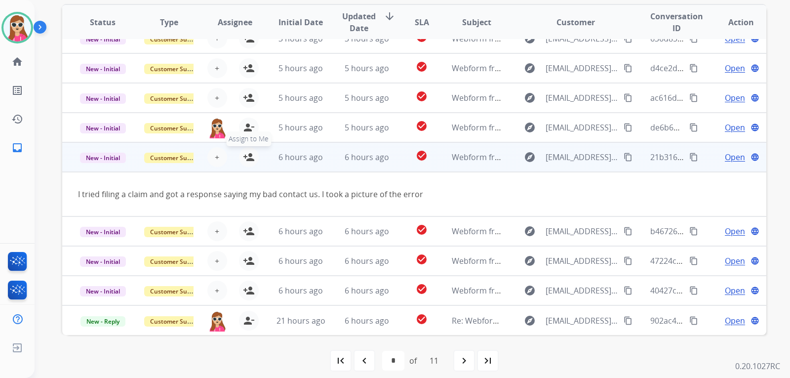
click at [248, 157] on mat-icon "person_add" at bounding box center [249, 157] width 12 height 12
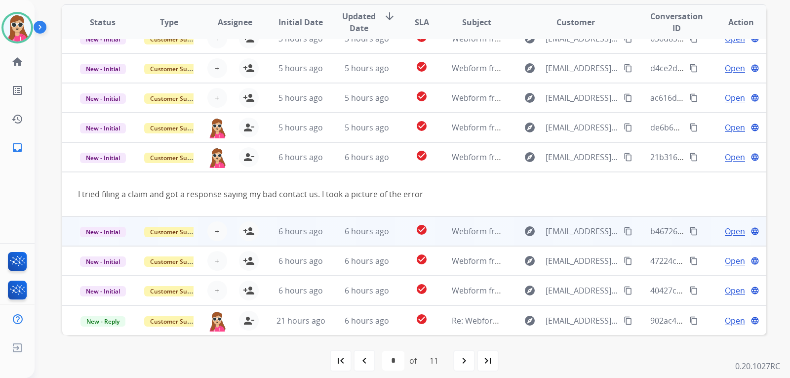
click at [271, 230] on td "6 hours ago" at bounding box center [293, 231] width 66 height 30
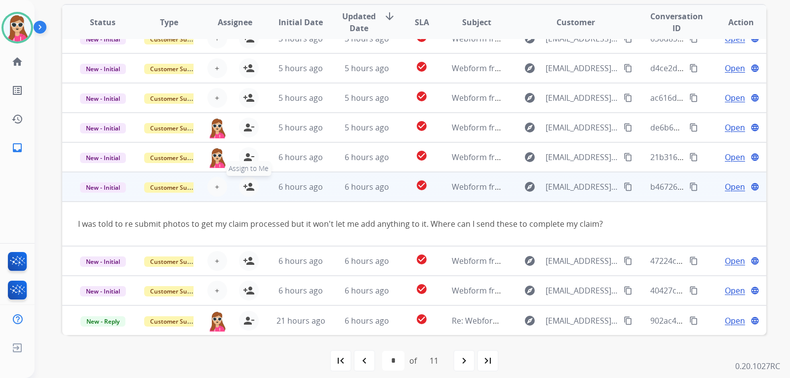
click at [249, 193] on button "person_add Assign to Me" at bounding box center [249, 187] width 20 height 20
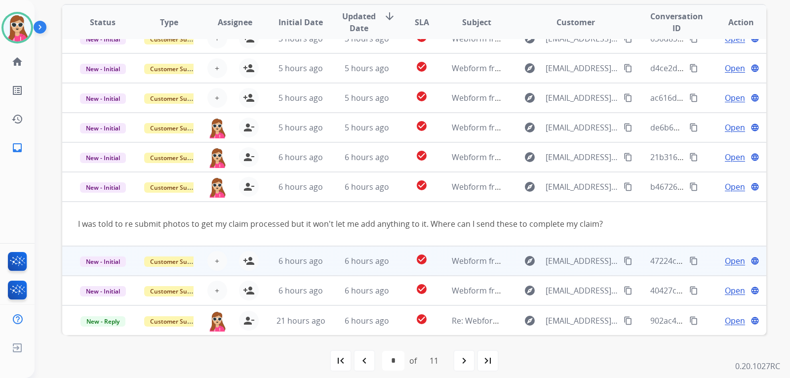
click at [270, 255] on td "6 hours ago" at bounding box center [293, 261] width 66 height 30
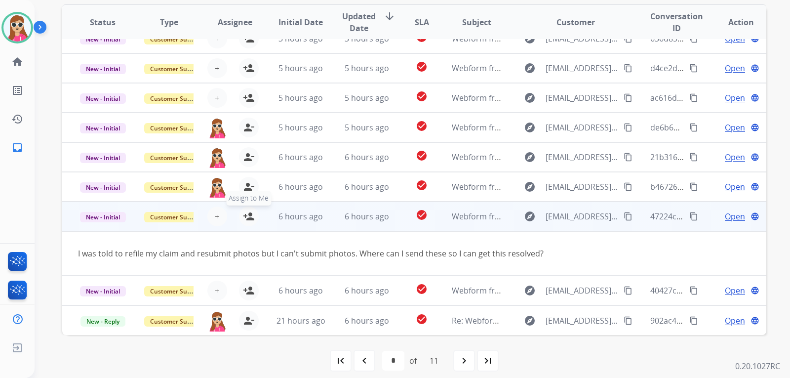
click at [245, 222] on button "person_add Assign to Me" at bounding box center [249, 216] width 20 height 20
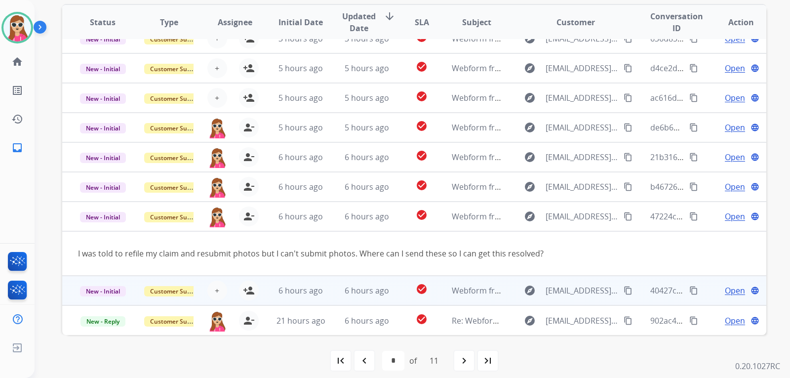
click at [265, 292] on td "6 hours ago" at bounding box center [293, 291] width 66 height 30
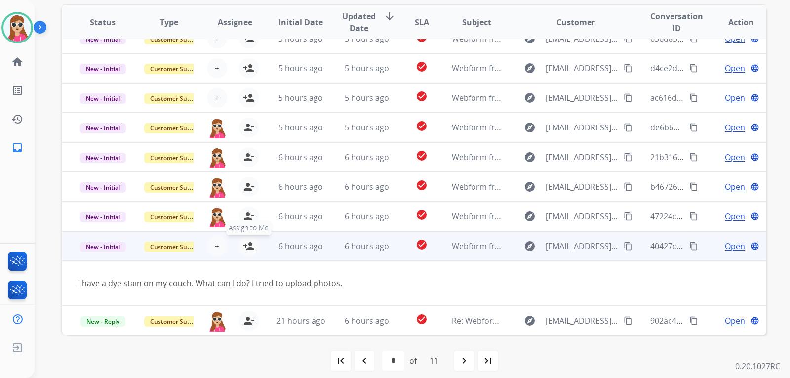
click at [250, 253] on button "person_add Assign to Me" at bounding box center [249, 246] width 20 height 20
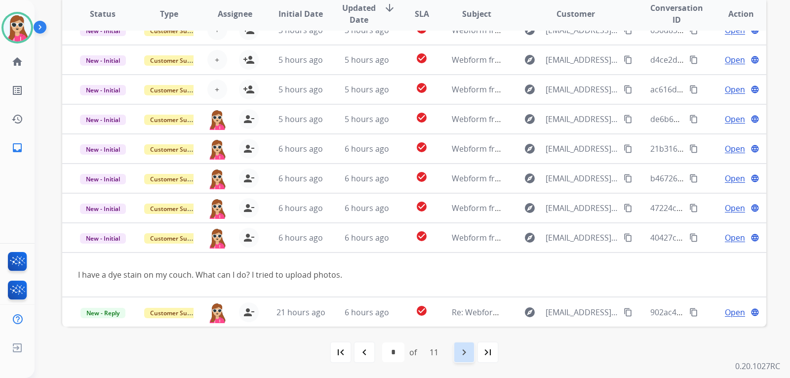
click at [469, 347] on mat-icon "navigate_next" at bounding box center [464, 352] width 12 height 12
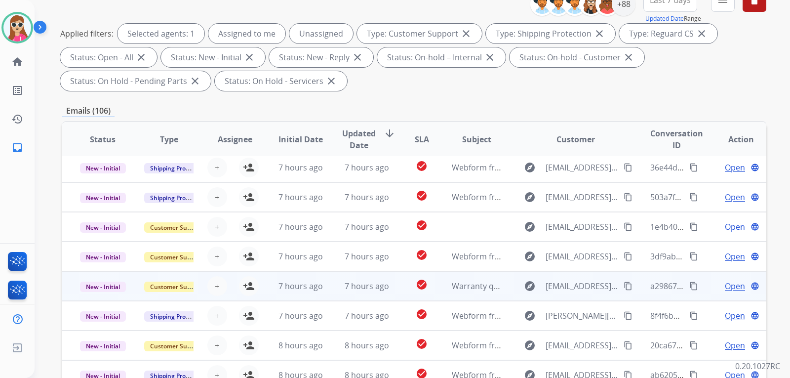
scroll to position [198, 0]
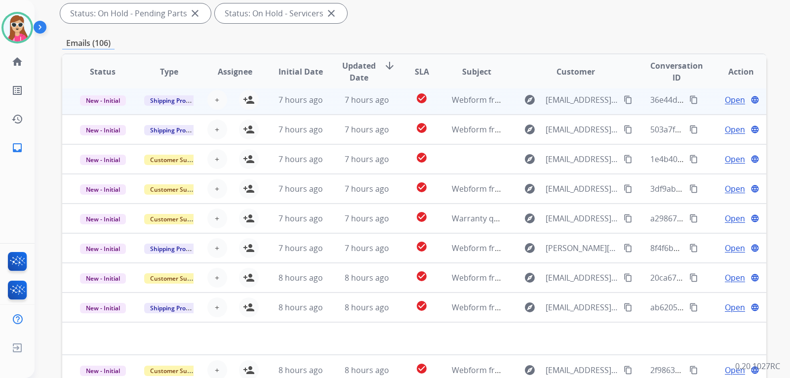
click at [329, 104] on td "7 hours ago" at bounding box center [359, 100] width 66 height 30
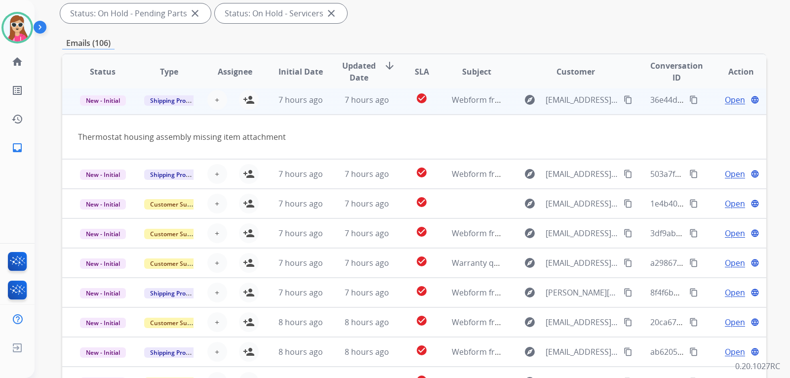
scroll to position [30, 0]
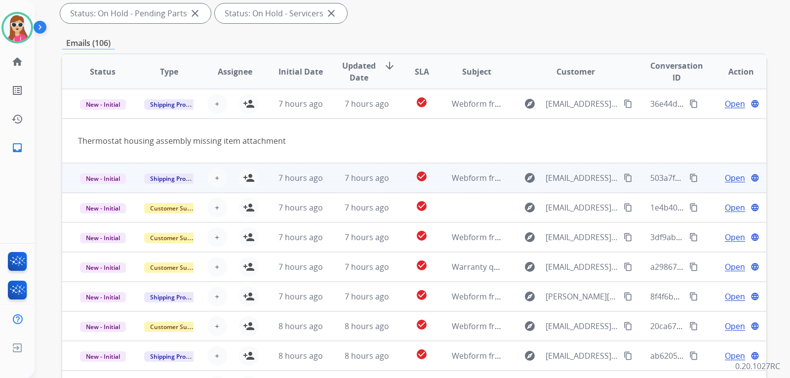
click at [263, 177] on td "7 hours ago" at bounding box center [293, 178] width 66 height 30
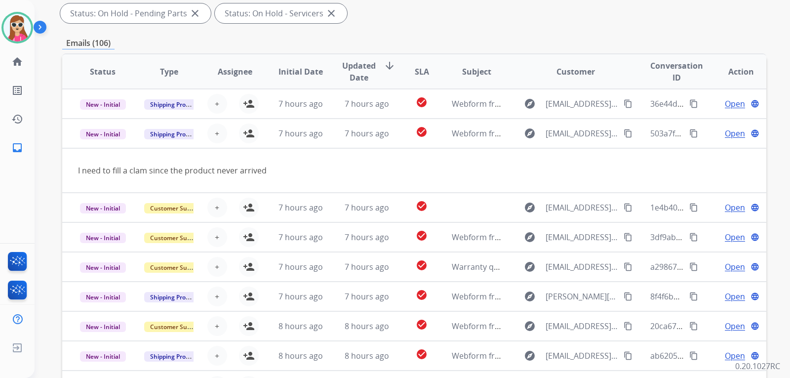
scroll to position [45, 0]
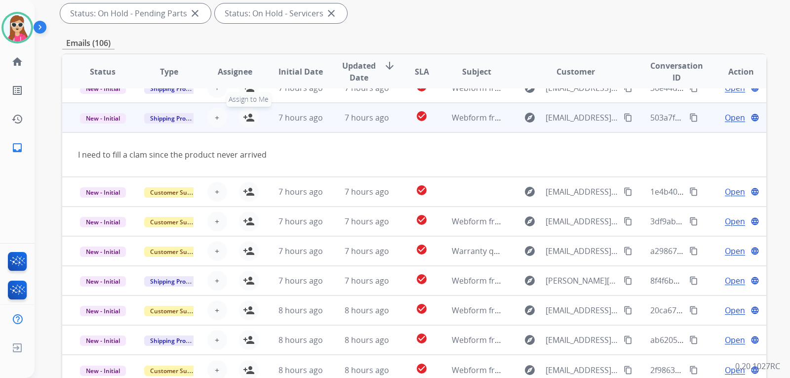
click at [244, 116] on mat-icon "person_add" at bounding box center [249, 118] width 12 height 12
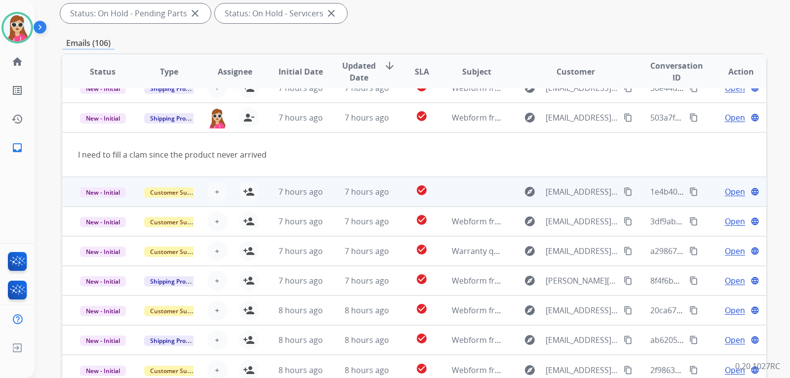
click at [261, 198] on td "7 hours ago" at bounding box center [293, 192] width 66 height 30
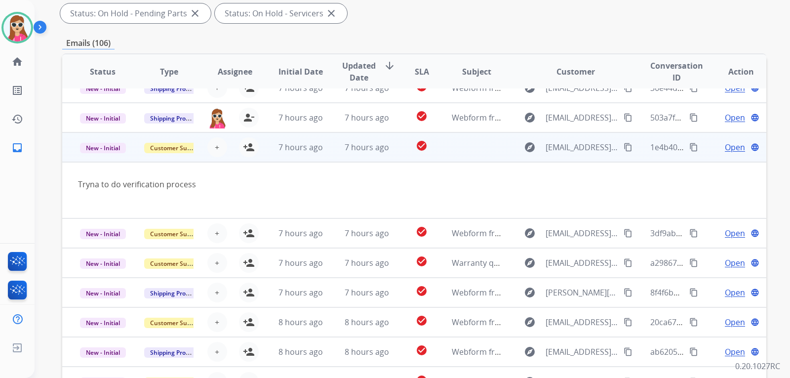
scroll to position [57, 0]
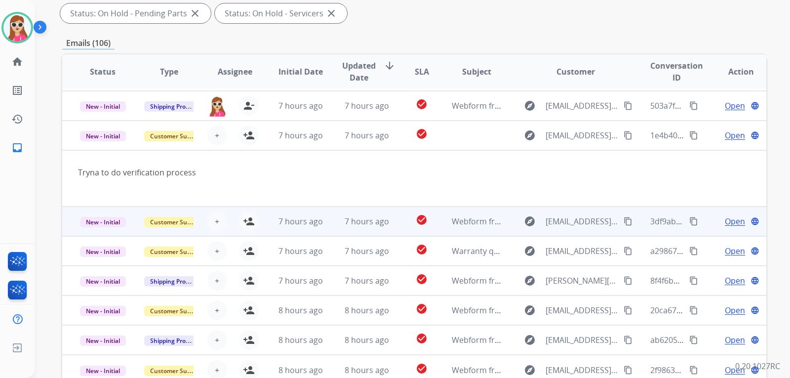
click at [257, 215] on div "+ Select agent person_add Assign to Me" at bounding box center [227, 221] width 66 height 28
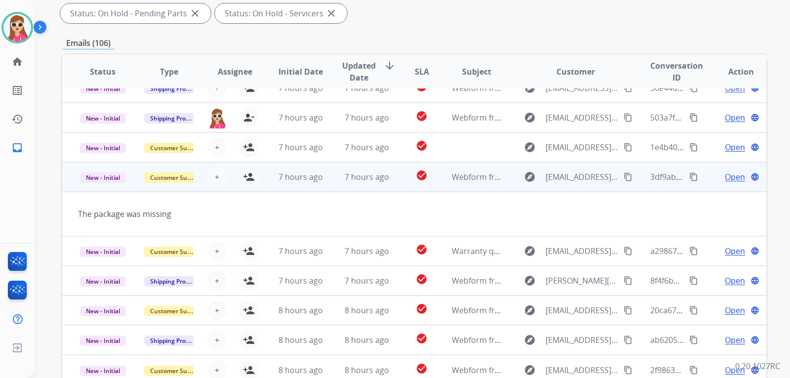
scroll to position [247, 0]
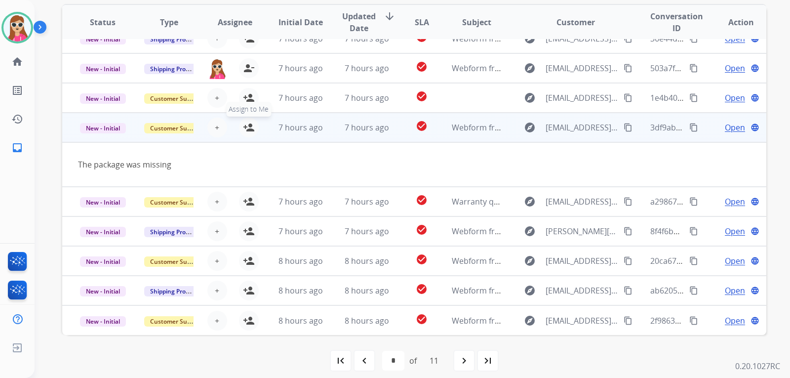
click at [248, 122] on mat-icon "person_add" at bounding box center [249, 127] width 12 height 12
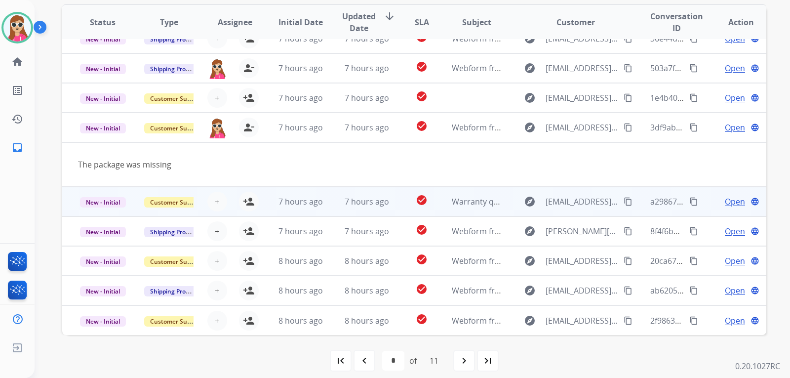
click at [260, 204] on td "7 hours ago" at bounding box center [293, 202] width 66 height 30
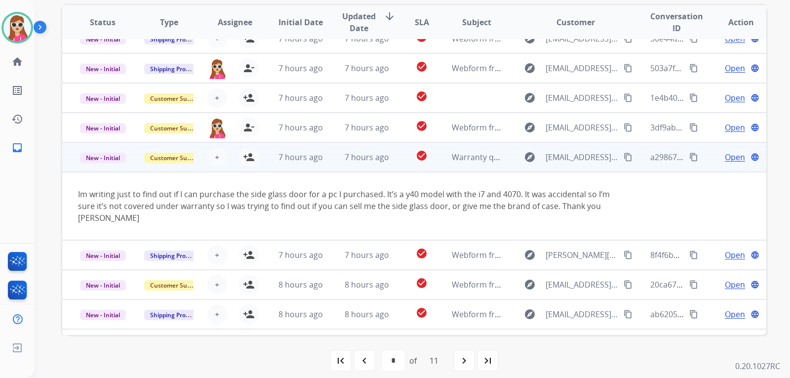
scroll to position [69, 0]
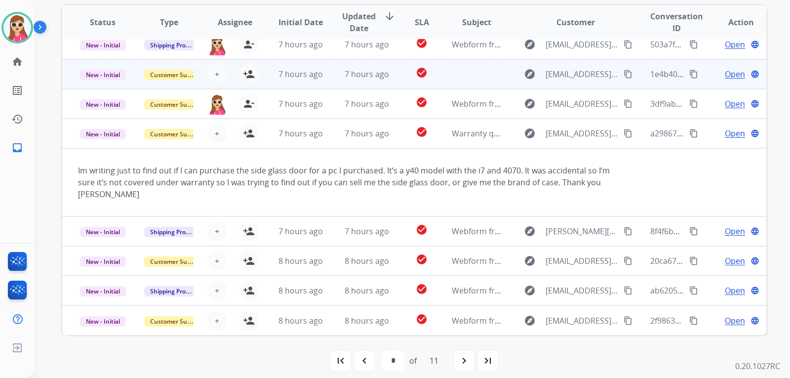
click at [263, 137] on td "7 hours ago" at bounding box center [293, 134] width 66 height 30
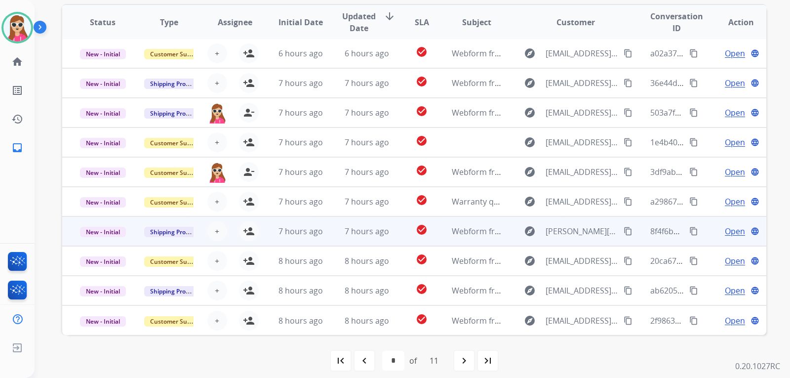
click at [267, 232] on td "7 hours ago" at bounding box center [293, 231] width 66 height 30
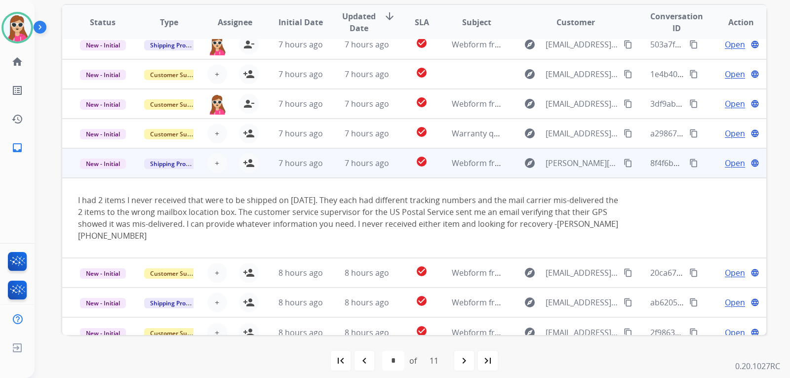
scroll to position [81, 0]
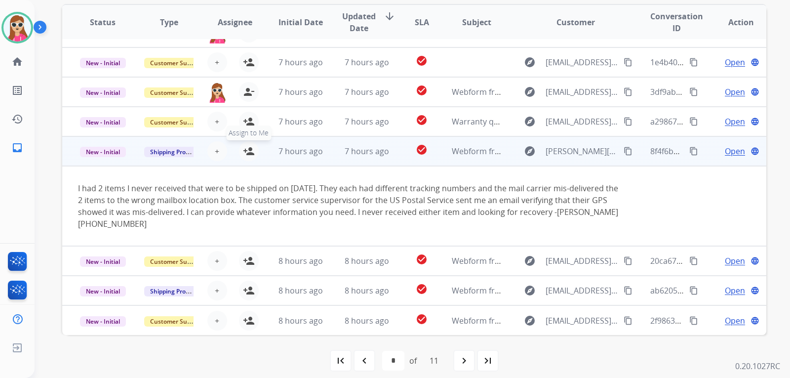
click at [250, 155] on mat-icon "person_add" at bounding box center [249, 151] width 12 height 12
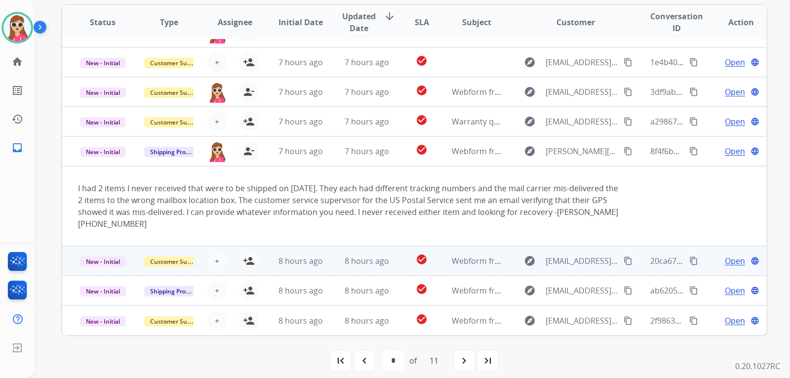
click at [260, 260] on td "8 hours ago" at bounding box center [293, 261] width 66 height 30
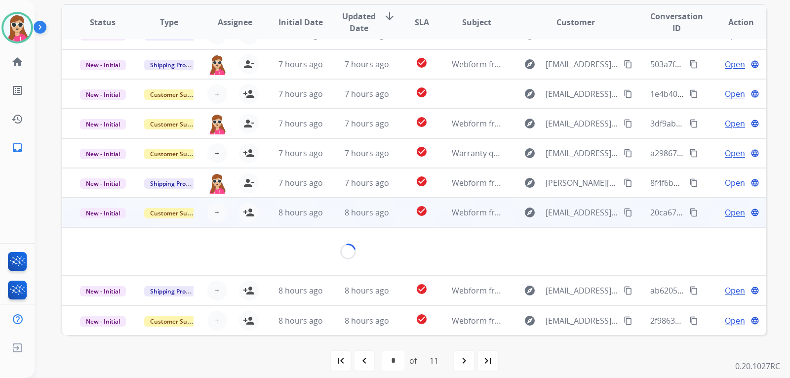
scroll to position [45, 0]
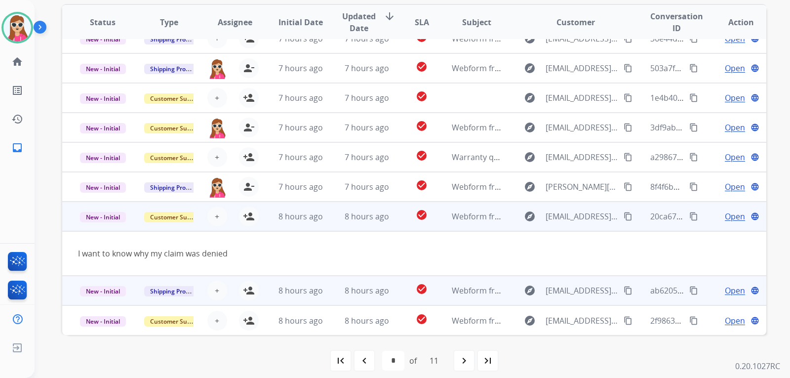
click at [263, 284] on td "8 hours ago" at bounding box center [293, 291] width 66 height 30
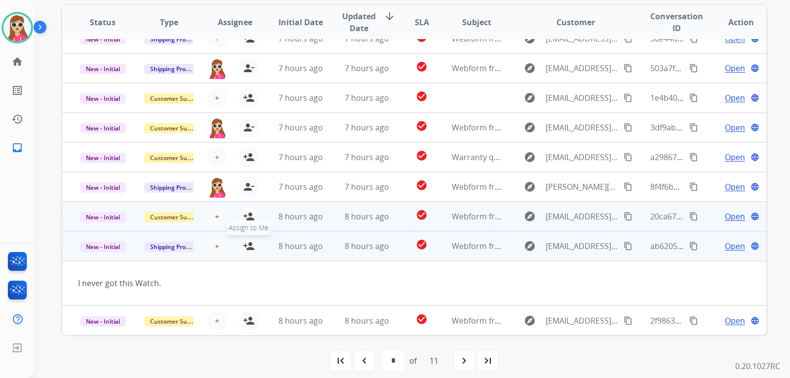
click at [247, 245] on mat-icon "person_add" at bounding box center [249, 246] width 12 height 12
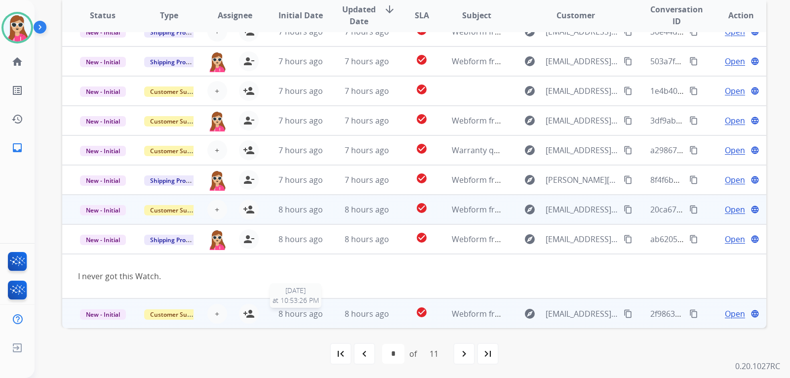
scroll to position [255, 0]
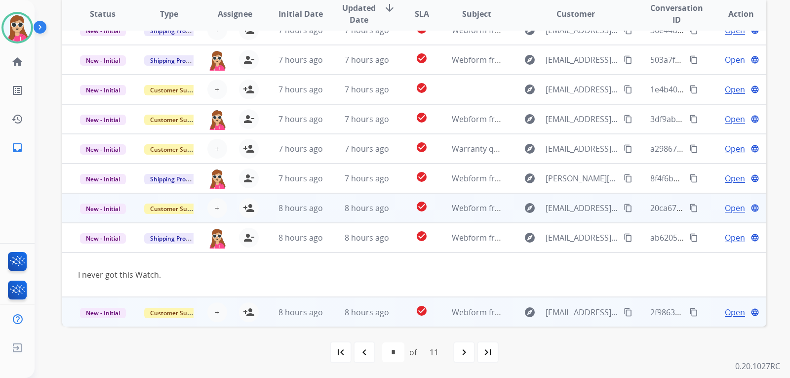
click at [268, 315] on td "8 hours ago" at bounding box center [293, 312] width 66 height 30
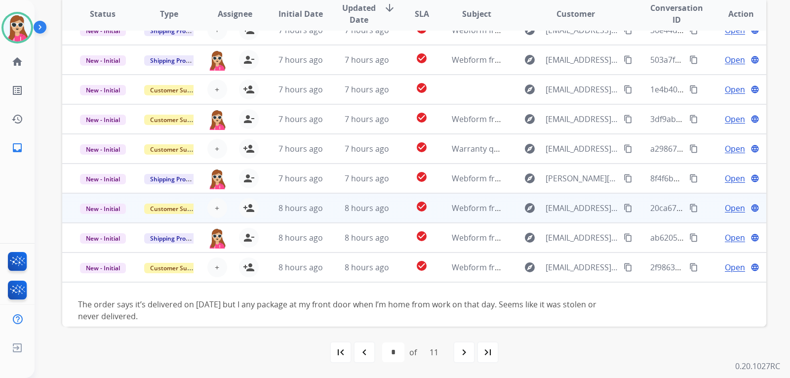
scroll to position [57, 0]
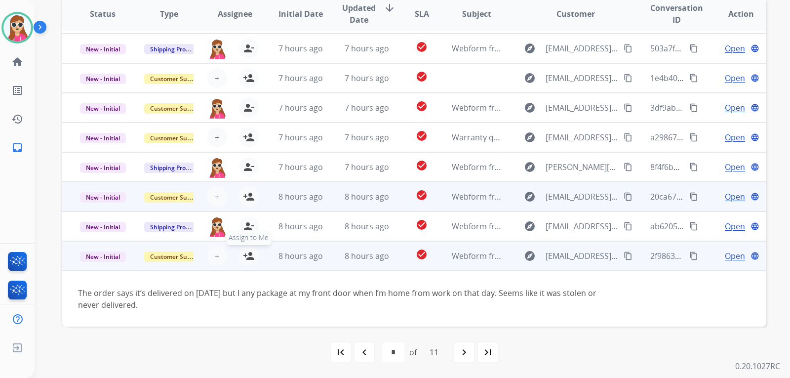
click at [245, 259] on mat-icon "person_add" at bounding box center [249, 256] width 12 height 12
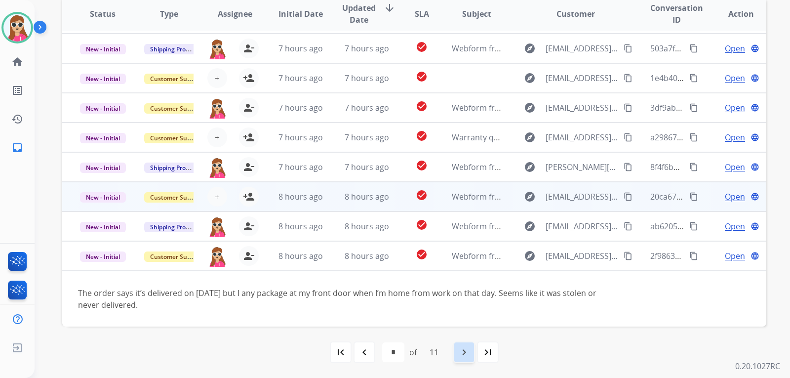
click at [459, 349] on div "navigate_next" at bounding box center [464, 352] width 22 height 22
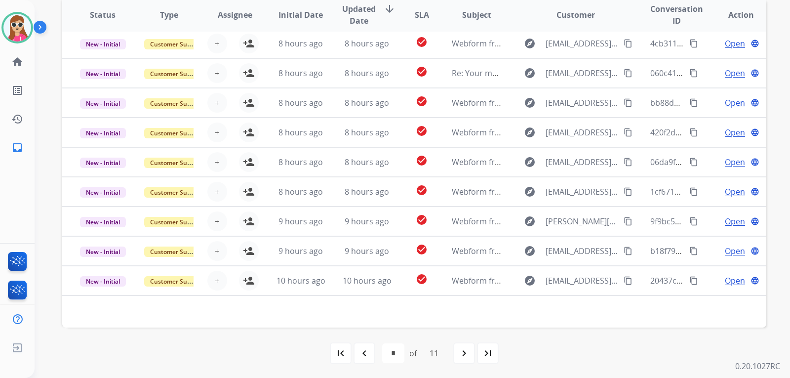
scroll to position [255, 0]
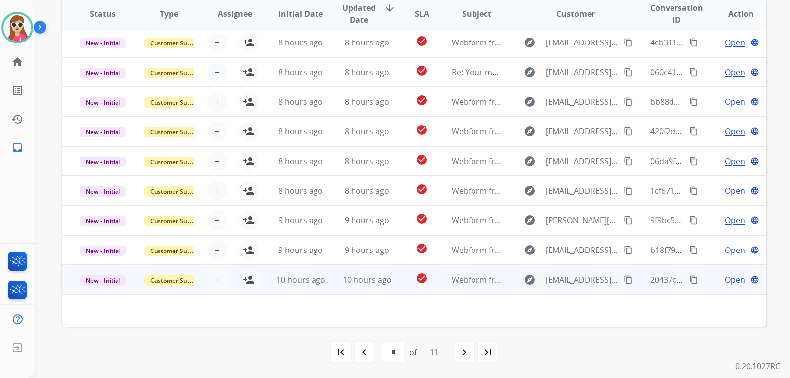
click at [398, 277] on td "check_circle" at bounding box center [414, 280] width 44 height 30
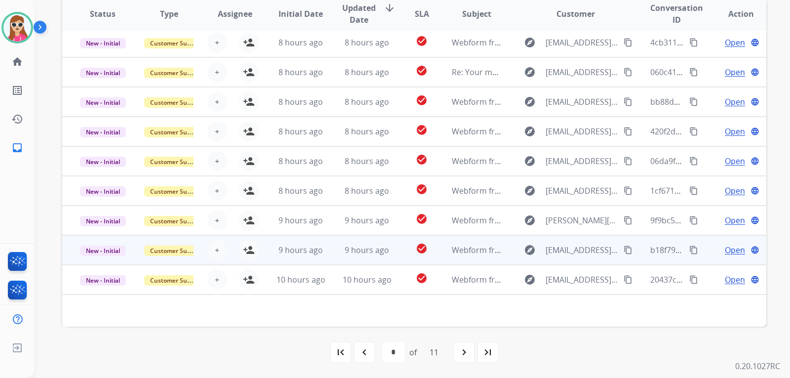
scroll to position [1, 0]
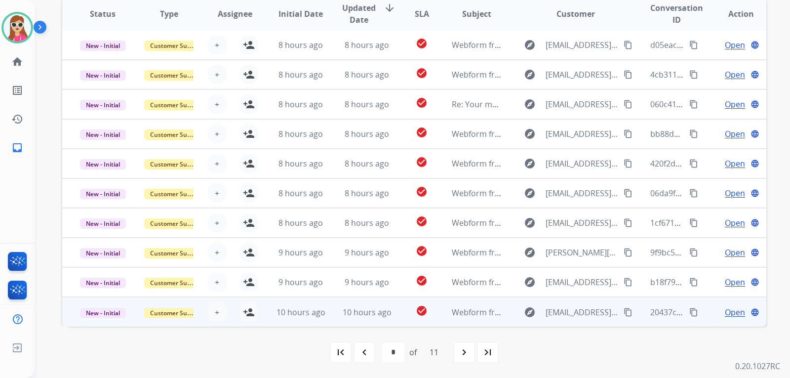
click at [392, 312] on td "check_circle" at bounding box center [414, 312] width 44 height 30
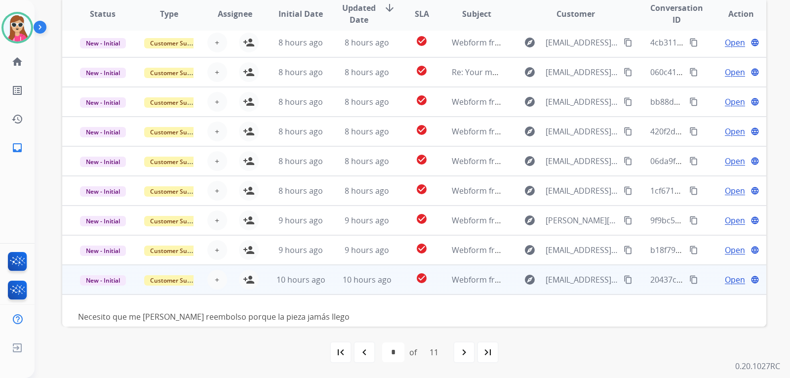
scroll to position [45, 0]
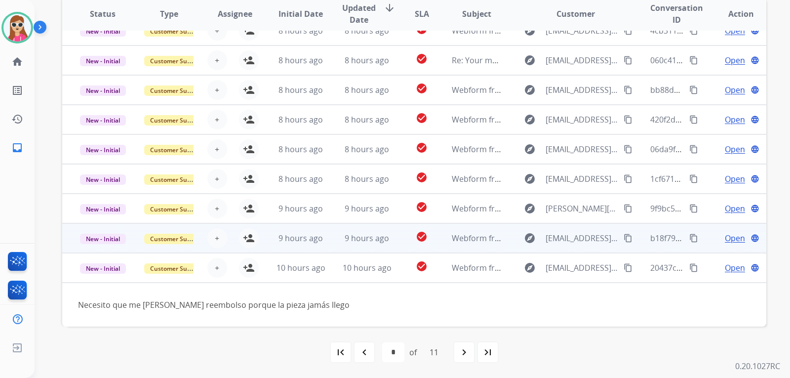
click at [401, 236] on td "check_circle" at bounding box center [414, 238] width 44 height 30
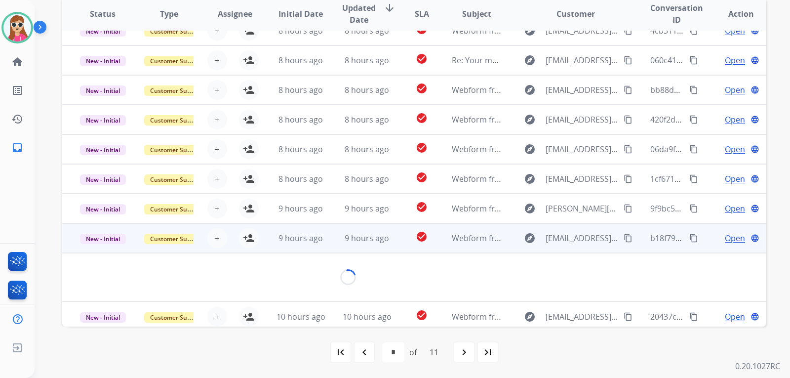
scroll to position [45, 0]
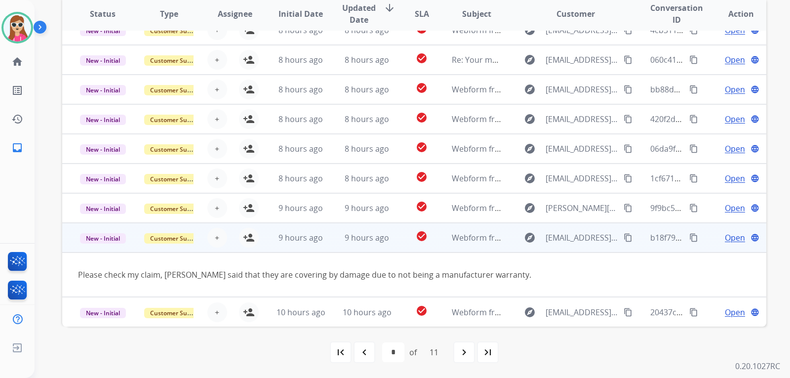
click at [394, 240] on td "check_circle" at bounding box center [414, 238] width 44 height 30
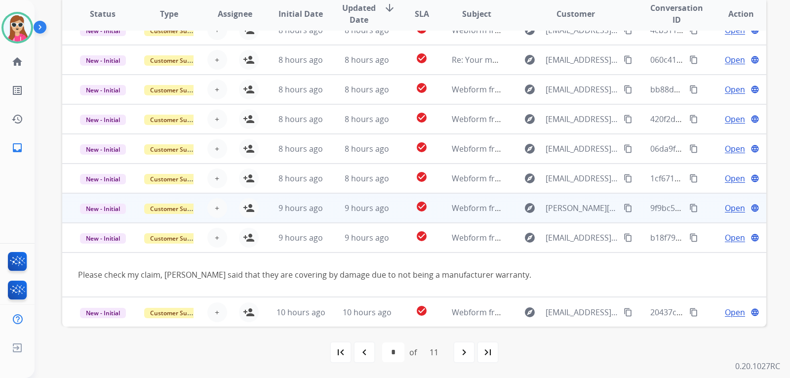
scroll to position [1, 0]
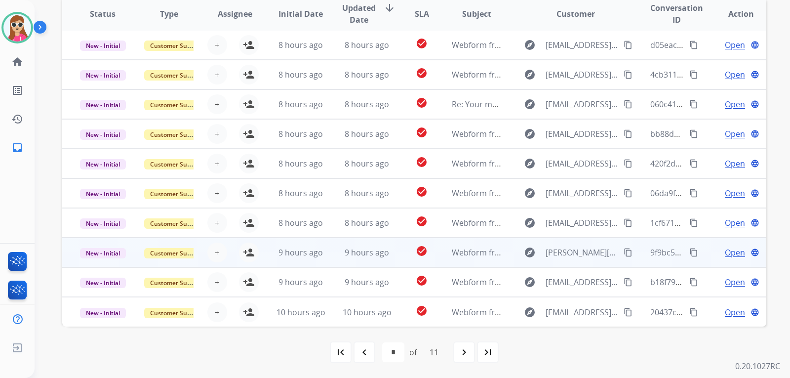
click at [394, 250] on td "check_circle" at bounding box center [414, 253] width 44 height 30
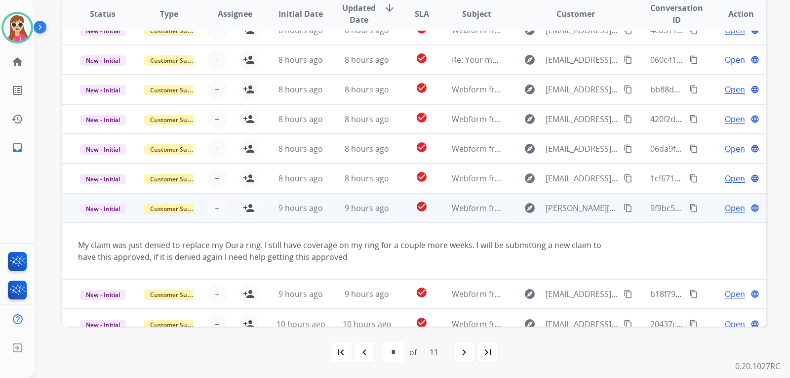
scroll to position [57, 0]
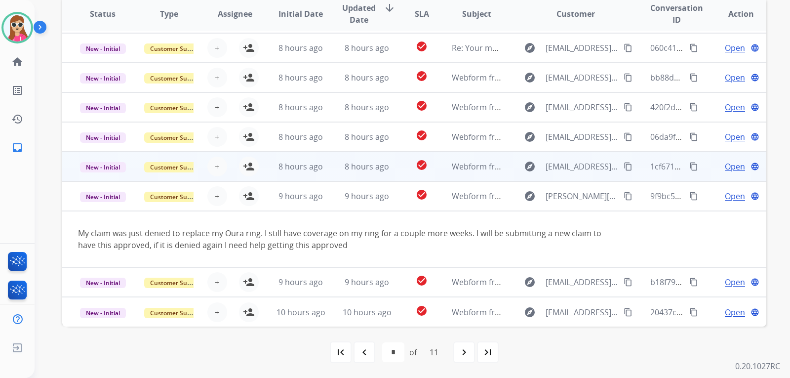
click at [392, 171] on td "check_circle" at bounding box center [414, 167] width 44 height 30
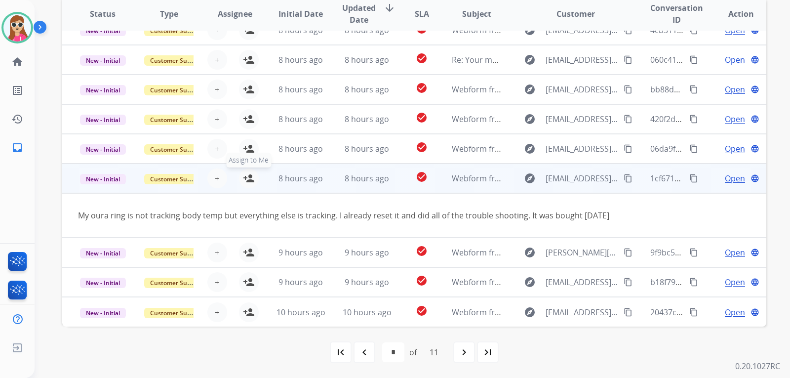
click at [246, 172] on mat-icon "person_add" at bounding box center [249, 178] width 12 height 12
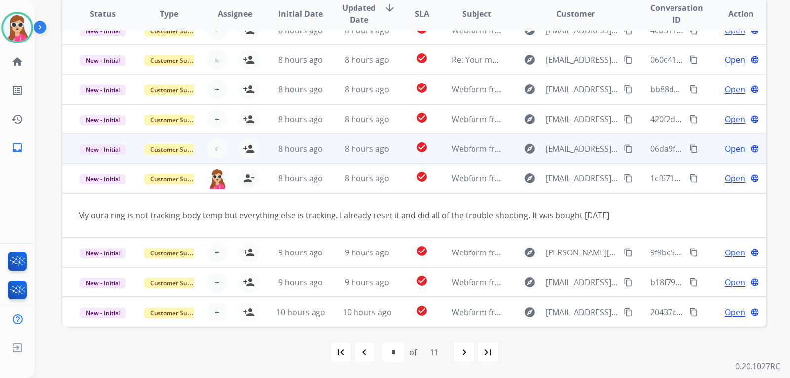
click at [262, 134] on td "8 hours ago" at bounding box center [293, 149] width 66 height 30
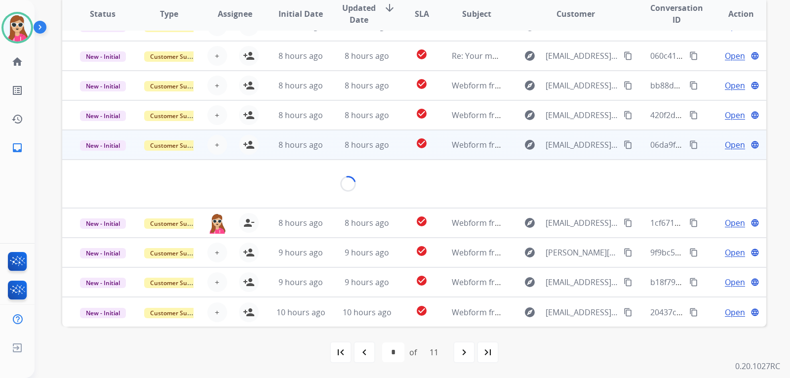
scroll to position [45, 0]
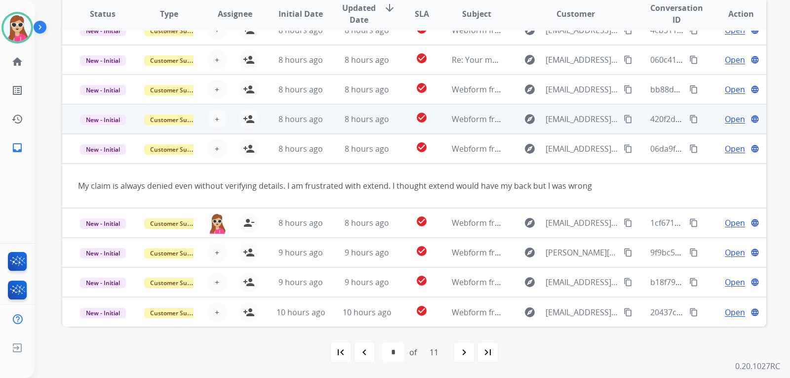
click at [260, 122] on td "8 hours ago" at bounding box center [293, 119] width 66 height 30
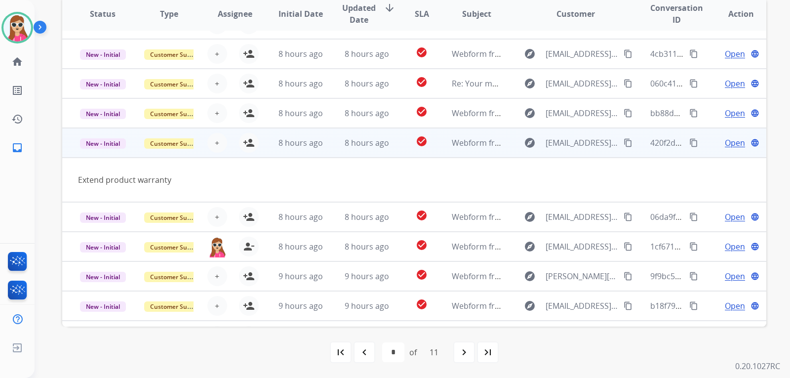
scroll to position [0, 0]
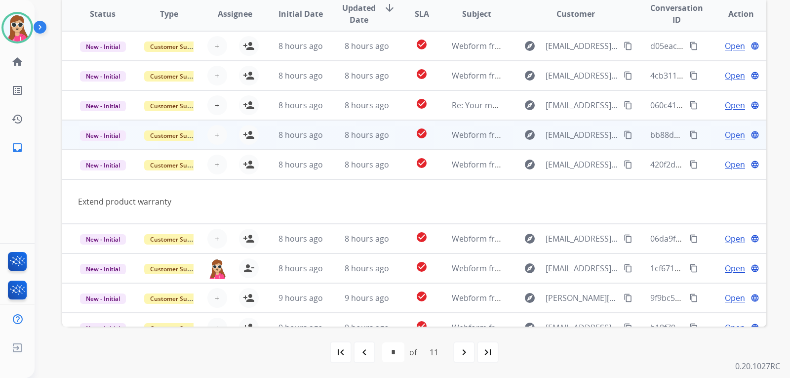
click at [265, 137] on td "8 hours ago" at bounding box center [293, 135] width 66 height 30
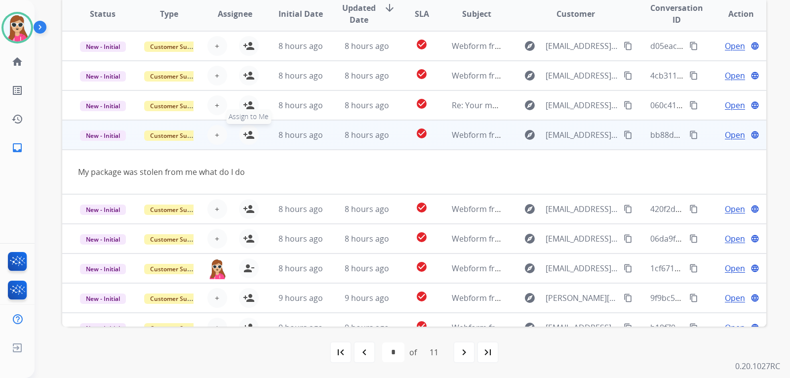
click at [249, 138] on mat-icon "person_add" at bounding box center [249, 135] width 12 height 12
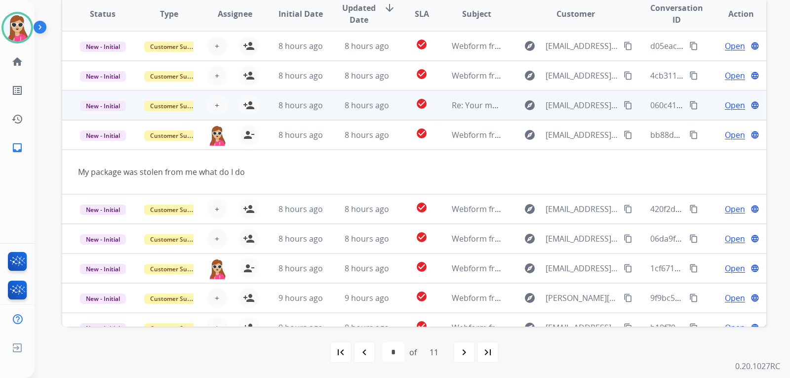
click at [262, 106] on td "8 hours ago" at bounding box center [293, 105] width 66 height 30
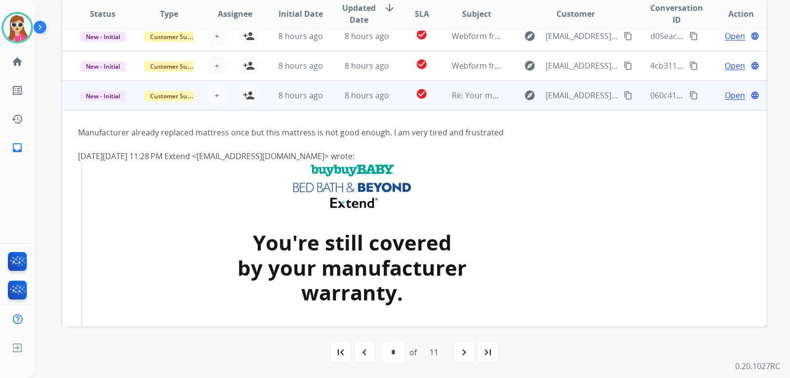
click at [265, 104] on td "8 hours ago" at bounding box center [293, 95] width 66 height 30
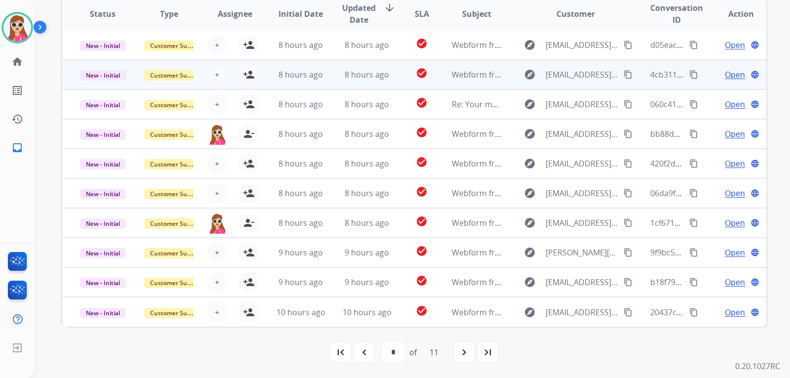
click at [262, 74] on td "8 hours ago" at bounding box center [293, 75] width 66 height 30
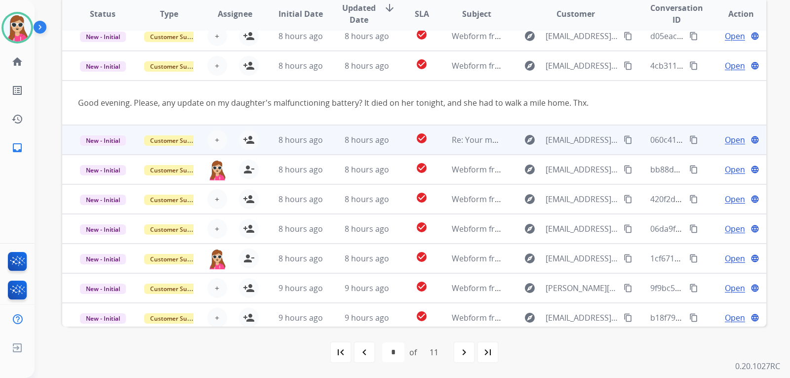
scroll to position [30, 0]
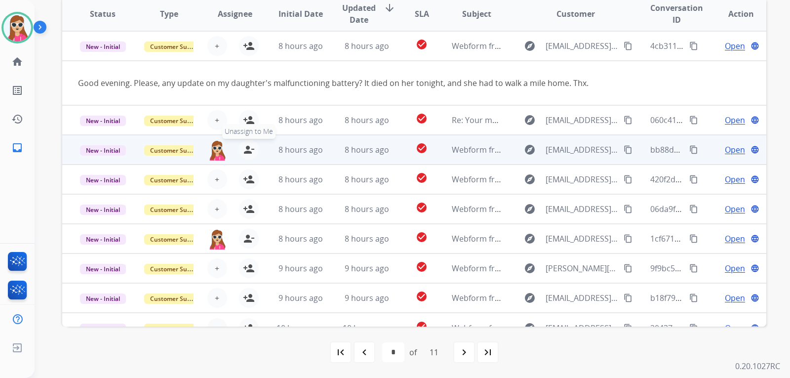
click at [244, 154] on mat-icon "person_remove" at bounding box center [249, 150] width 12 height 12
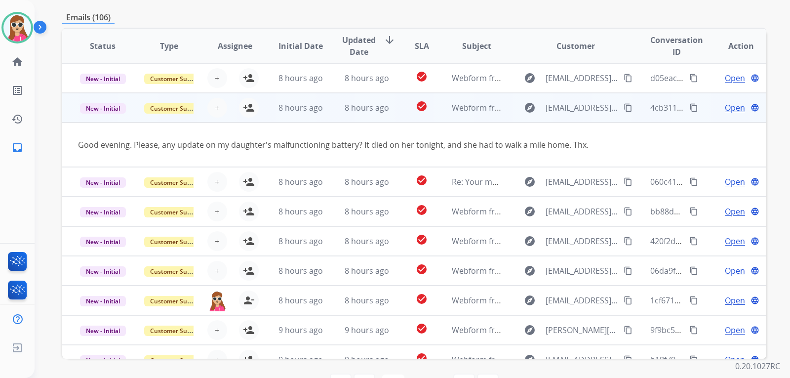
scroll to position [206, 0]
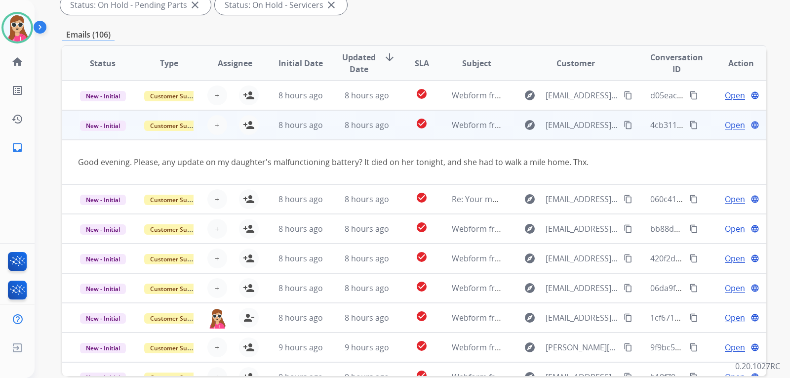
click at [260, 115] on td "8 hours ago" at bounding box center [293, 125] width 66 height 30
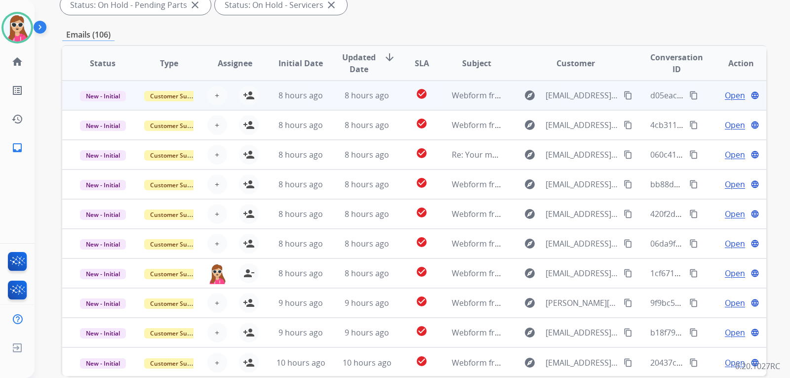
click at [264, 99] on td "8 hours ago" at bounding box center [293, 95] width 66 height 30
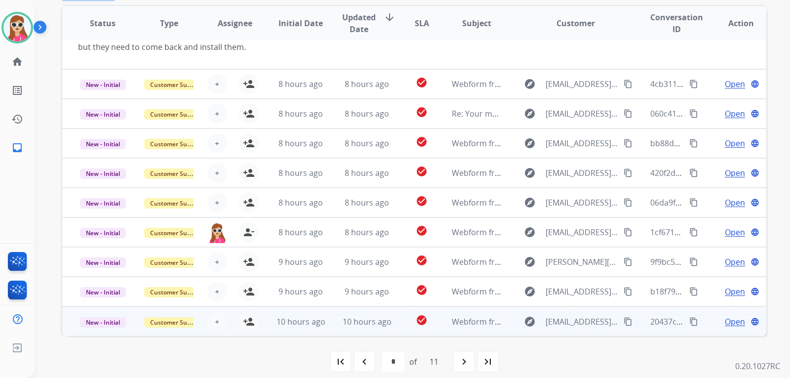
scroll to position [255, 0]
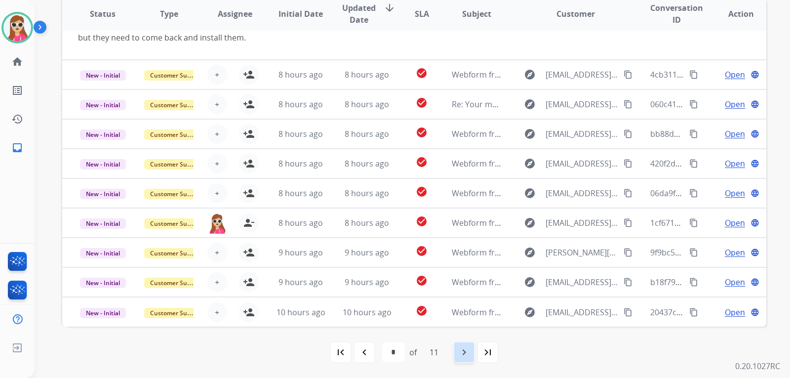
click at [469, 355] on mat-icon "navigate_next" at bounding box center [464, 352] width 12 height 12
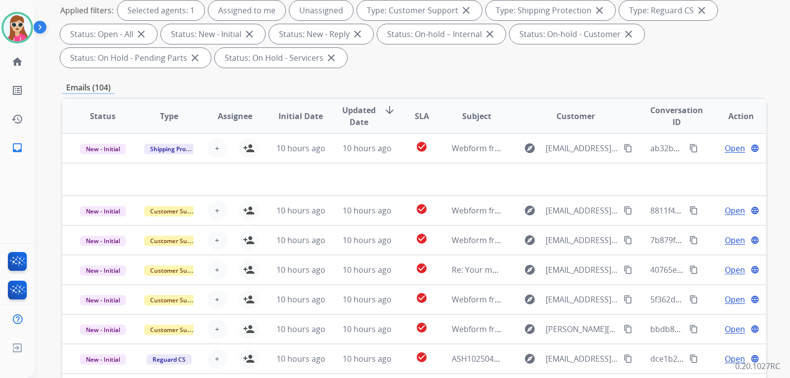
scroll to position [99, 0]
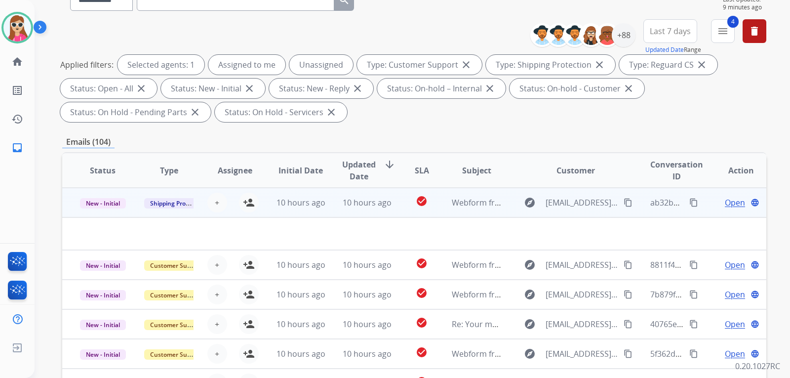
click at [268, 198] on td "10 hours ago" at bounding box center [293, 203] width 66 height 30
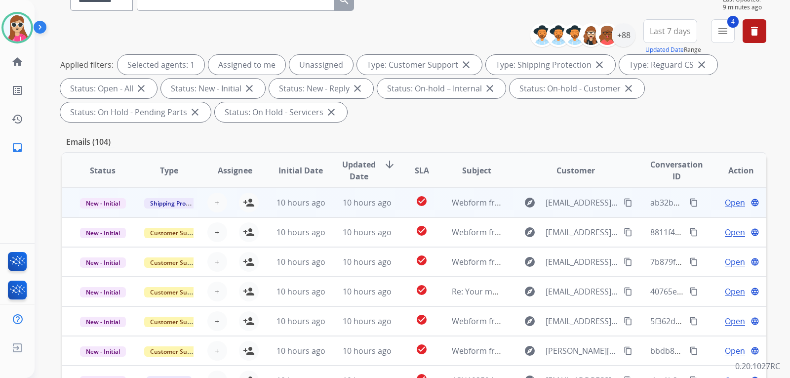
click at [268, 197] on td "10 hours ago" at bounding box center [293, 203] width 66 height 30
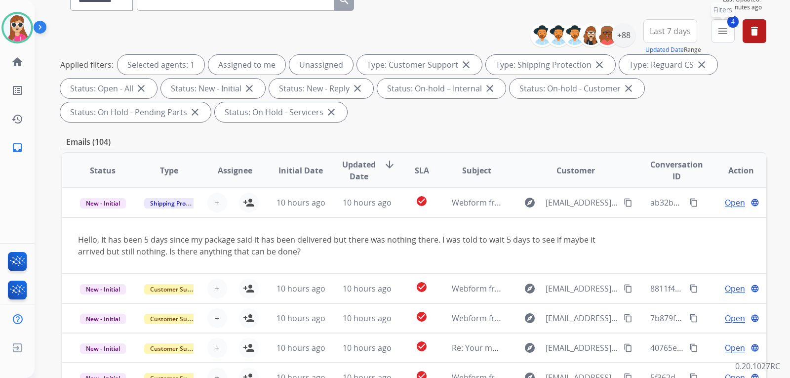
click at [723, 33] on mat-icon "menu" at bounding box center [723, 31] width 12 height 12
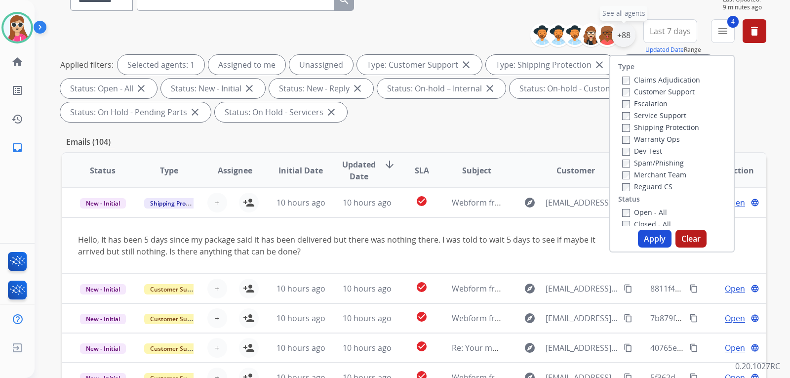
click at [626, 41] on div "+88" at bounding box center [624, 35] width 24 height 24
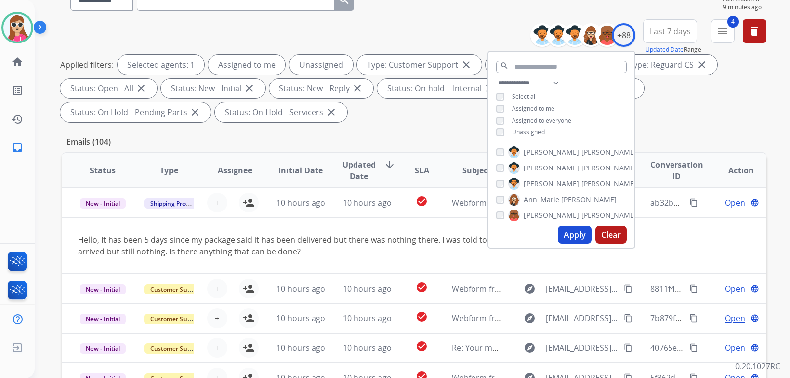
click at [523, 131] on span "Unassigned" at bounding box center [528, 132] width 33 height 8
click at [571, 236] on button "Apply" at bounding box center [575, 235] width 34 height 18
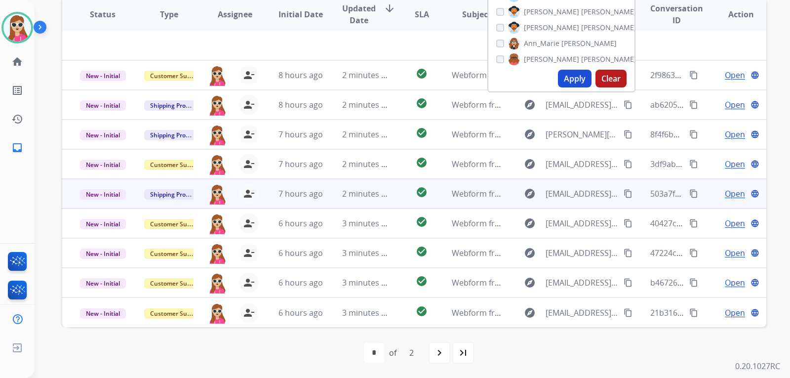
scroll to position [255, 0]
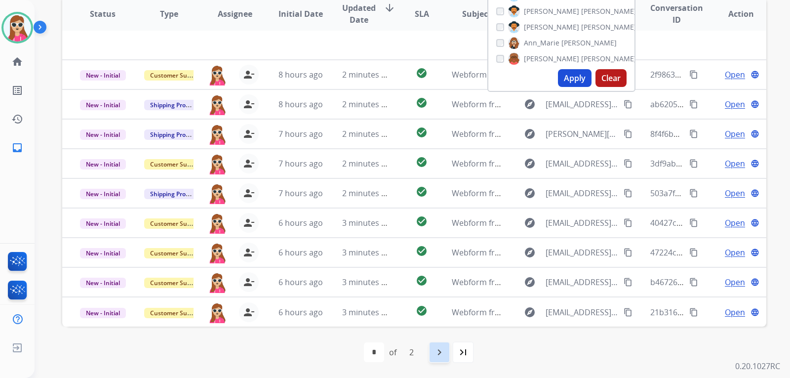
click at [441, 354] on mat-icon "navigate_next" at bounding box center [440, 352] width 12 height 12
select select "*"
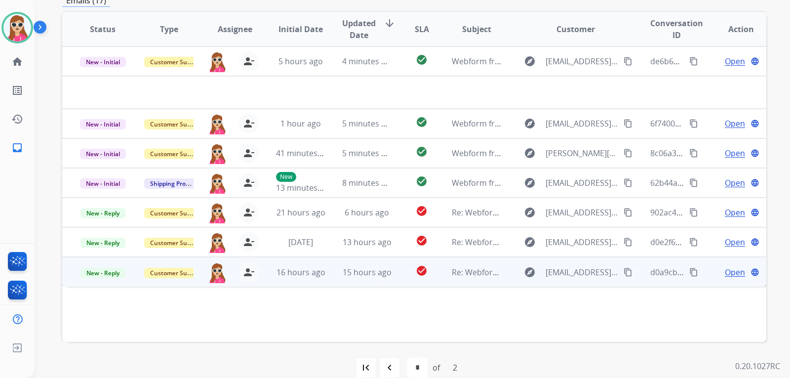
scroll to position [206, 0]
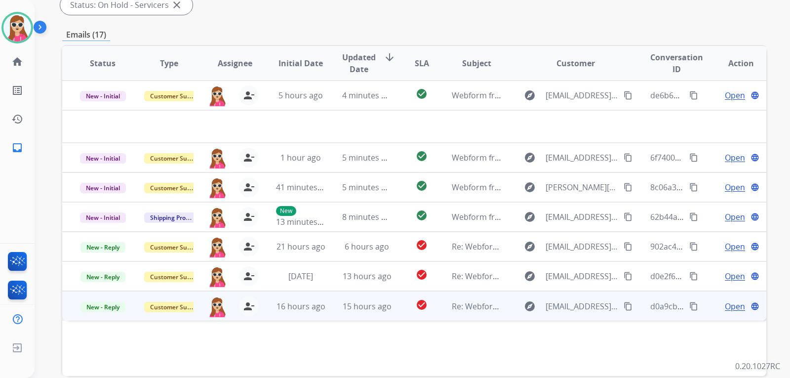
click at [399, 310] on td "check_circle" at bounding box center [414, 306] width 44 height 30
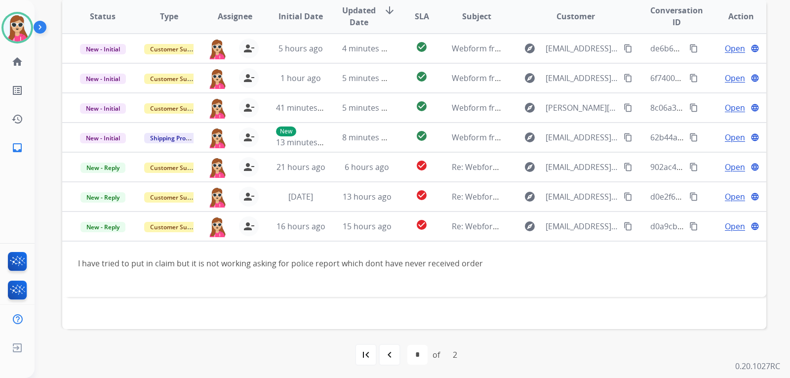
scroll to position [255, 0]
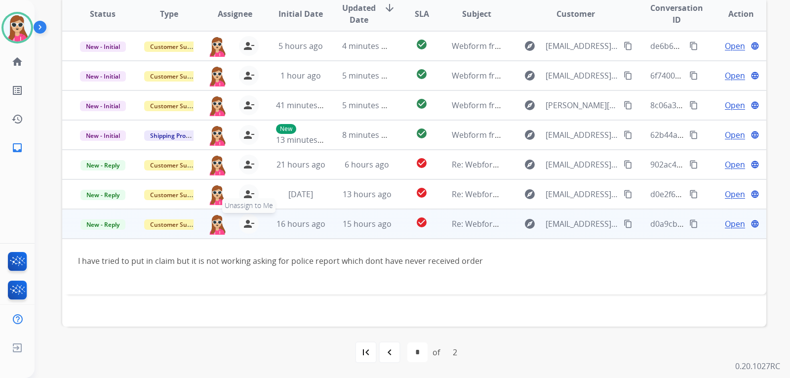
click at [241, 221] on button "person_remove [PERSON_NAME] to Me" at bounding box center [249, 224] width 20 height 20
click at [266, 200] on span "Assign to Me" at bounding box center [248, 205] width 45 height 15
click at [251, 224] on mat-icon "person_remove" at bounding box center [249, 224] width 12 height 12
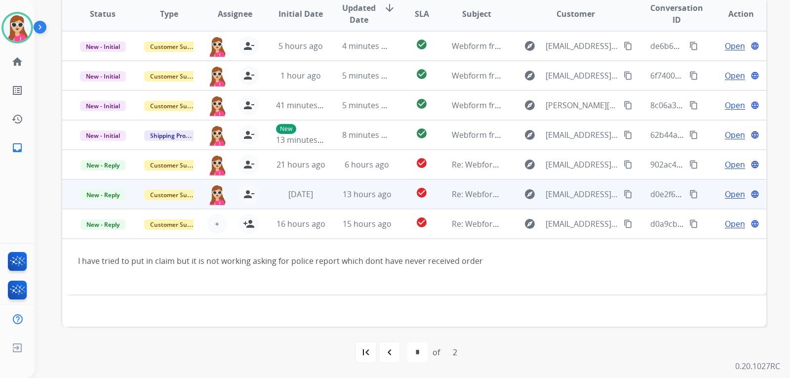
click at [403, 199] on td "check_circle" at bounding box center [414, 194] width 44 height 30
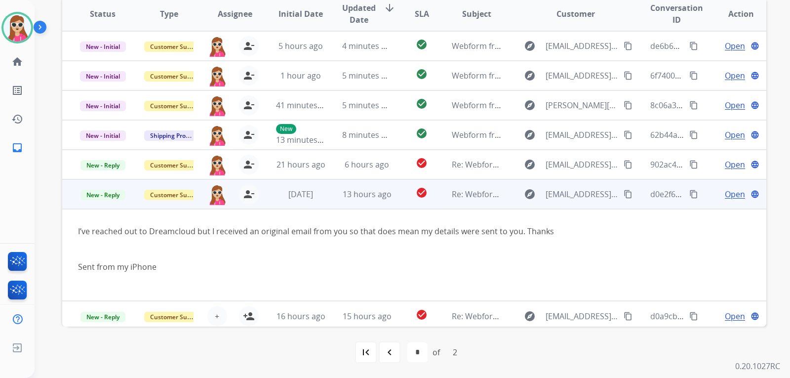
scroll to position [4, 0]
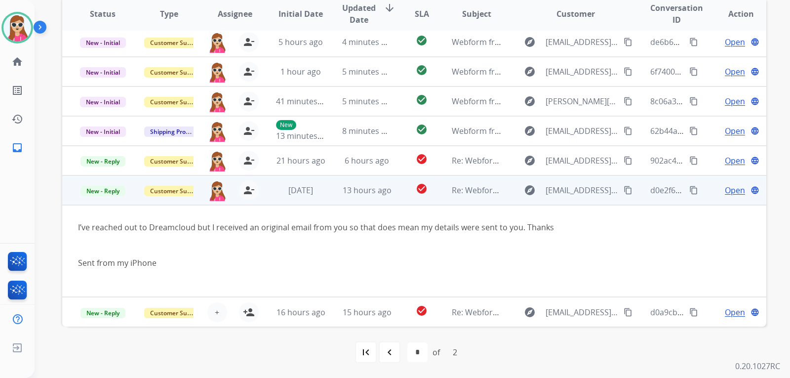
click at [624, 189] on mat-icon "content_copy" at bounding box center [628, 190] width 9 height 9
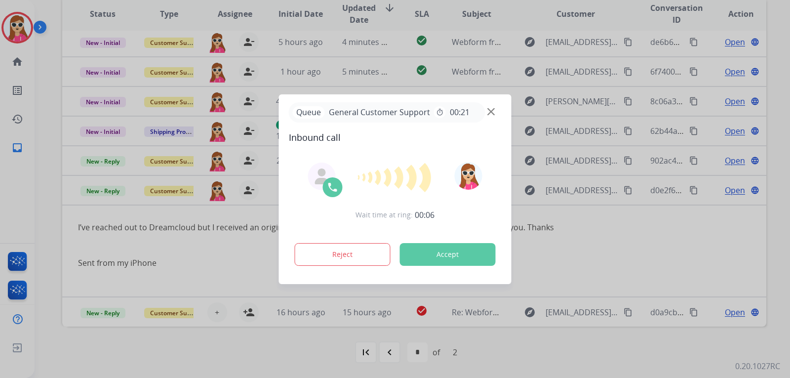
click at [450, 250] on button "Accept" at bounding box center [448, 254] width 96 height 23
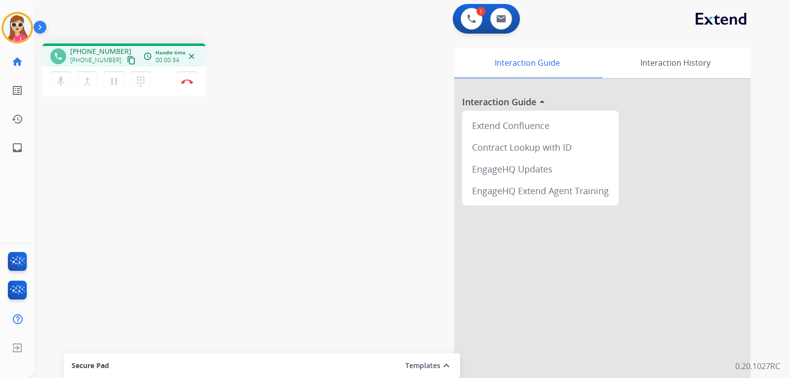
drag, startPoint x: 119, startPoint y: 59, endPoint x: 109, endPoint y: 61, distance: 10.7
click at [127, 59] on mat-icon "content_copy" at bounding box center [131, 60] width 9 height 9
click at [121, 83] on button "pause Hold" at bounding box center [114, 81] width 21 height 21
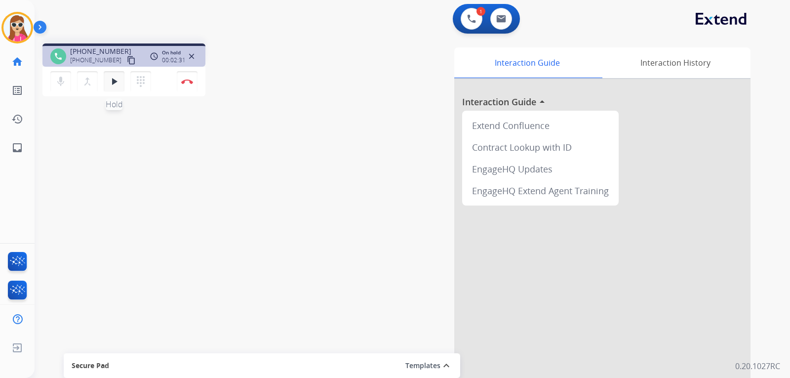
click at [113, 85] on mat-icon "play_arrow" at bounding box center [114, 82] width 12 height 12
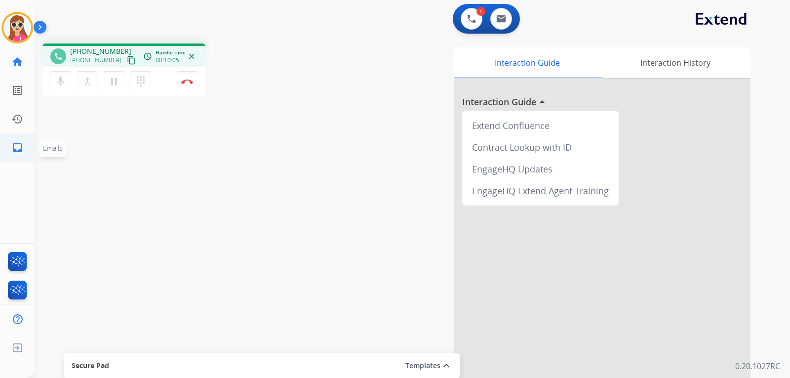
click at [22, 146] on mat-icon "inbox" at bounding box center [17, 148] width 12 height 12
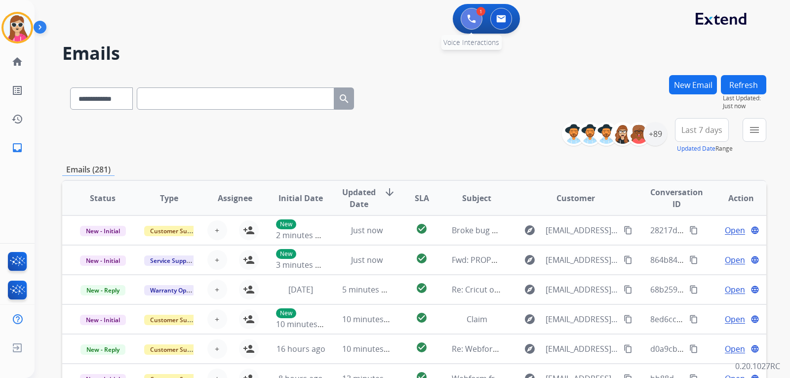
click at [467, 24] on button at bounding box center [472, 19] width 22 height 22
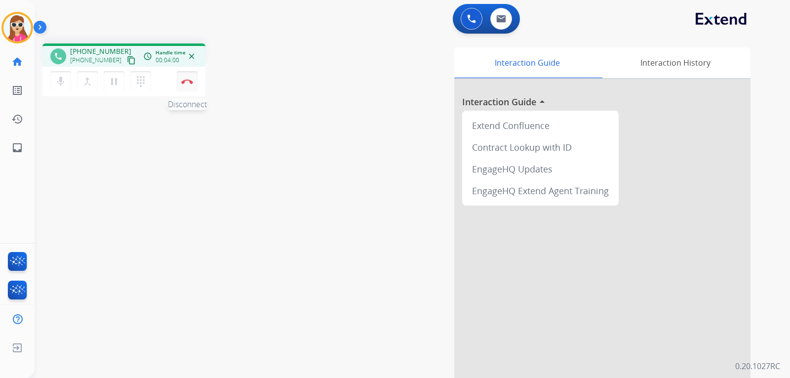
click at [187, 80] on img at bounding box center [187, 81] width 12 height 5
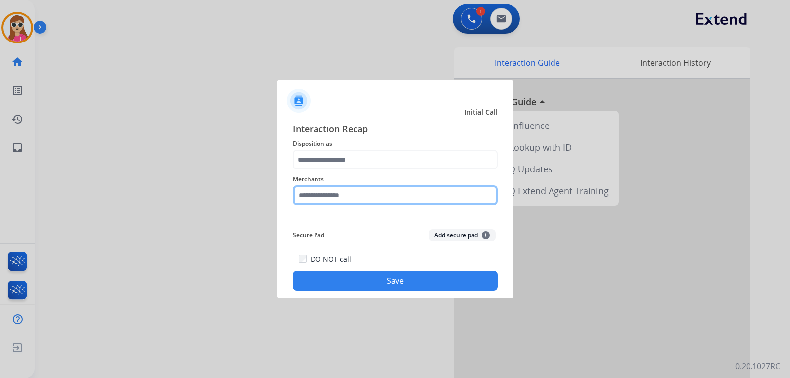
click at [329, 201] on input "text" at bounding box center [395, 195] width 205 height 20
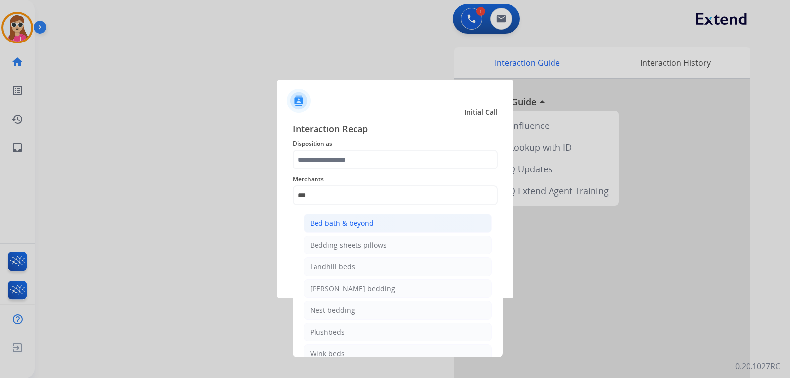
click at [356, 220] on div "Bed bath & beyond" at bounding box center [342, 223] width 64 height 10
type input "**********"
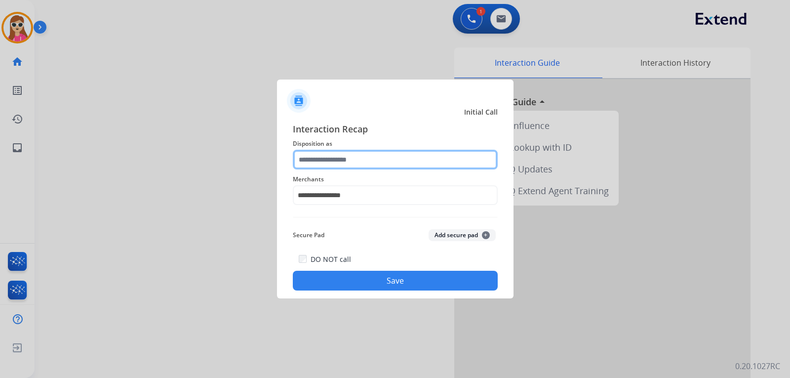
click at [357, 162] on input "text" at bounding box center [395, 160] width 205 height 20
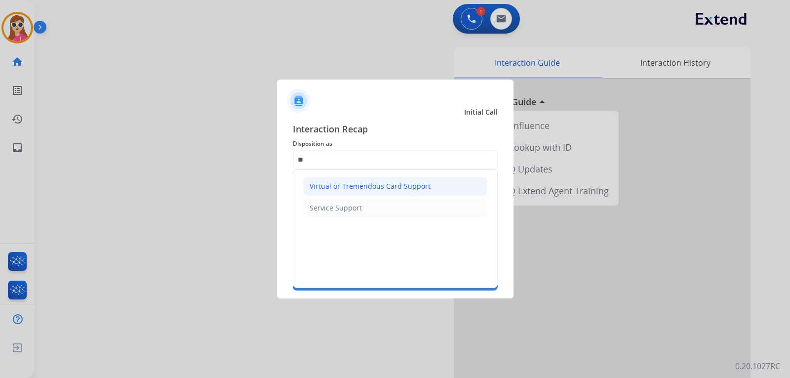
click at [378, 186] on div "Virtual or Tremendous Card Support" at bounding box center [370, 186] width 121 height 10
type input "**********"
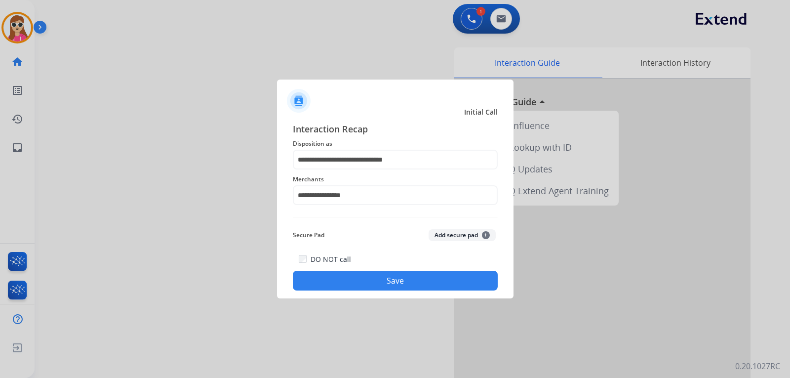
click at [398, 291] on div "**********" at bounding box center [395, 206] width 237 height 184
click at [400, 289] on button "Save" at bounding box center [395, 281] width 205 height 20
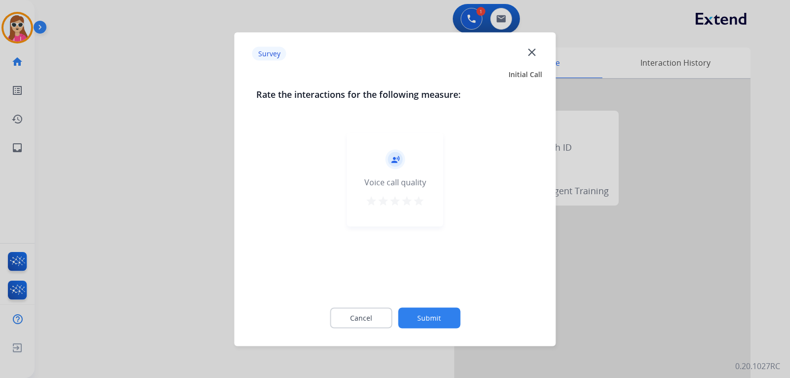
click at [198, 168] on div at bounding box center [395, 189] width 790 height 378
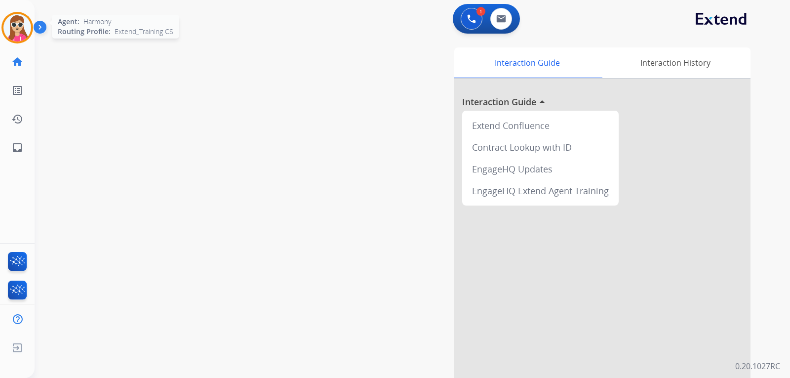
click at [28, 24] on img at bounding box center [17, 28] width 28 height 28
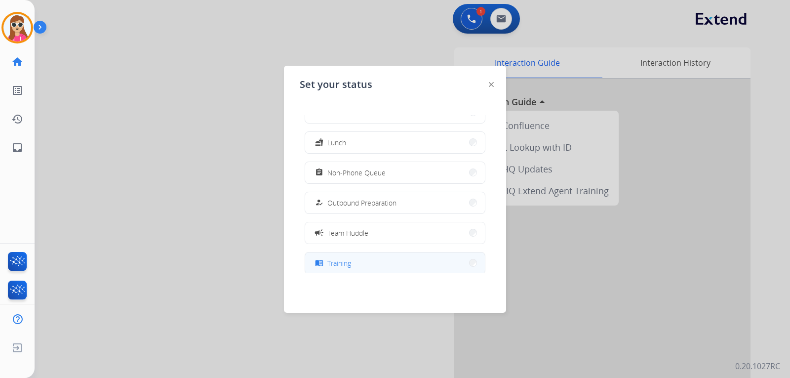
scroll to position [99, 0]
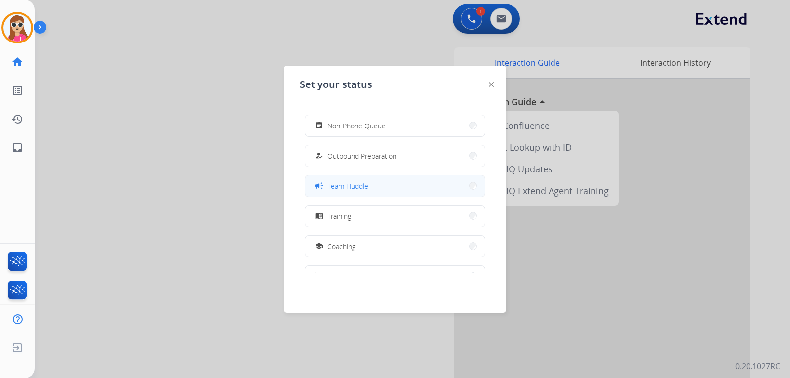
click at [366, 193] on button "campaign Team Huddle" at bounding box center [395, 185] width 180 height 21
